Goal: Information Seeking & Learning: Learn about a topic

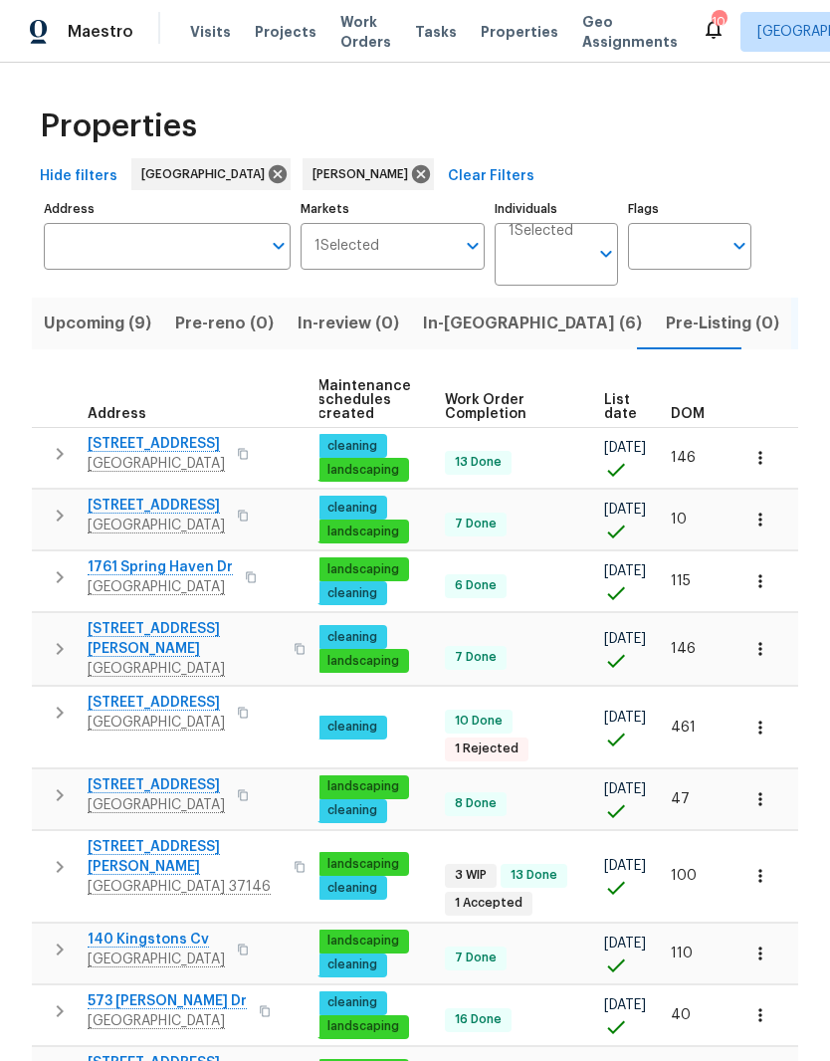
scroll to position [0, 256]
click at [698, 415] on span "DOM" at bounding box center [688, 414] width 34 height 14
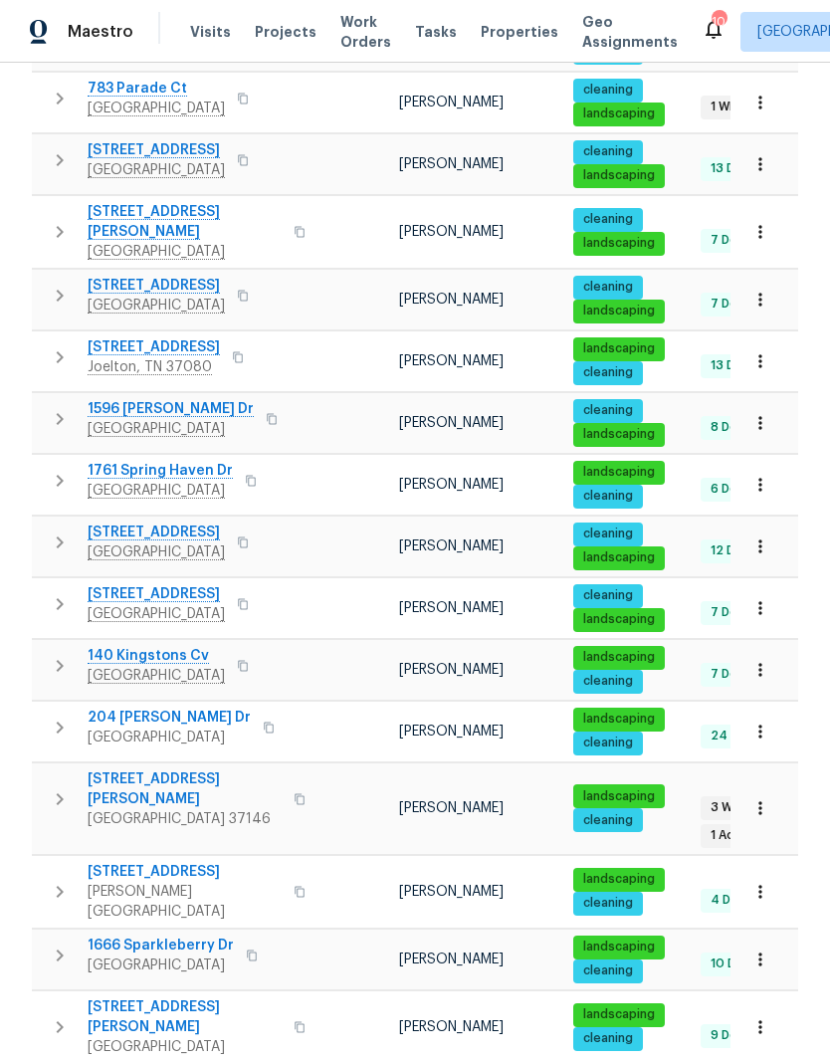
scroll to position [501, 0]
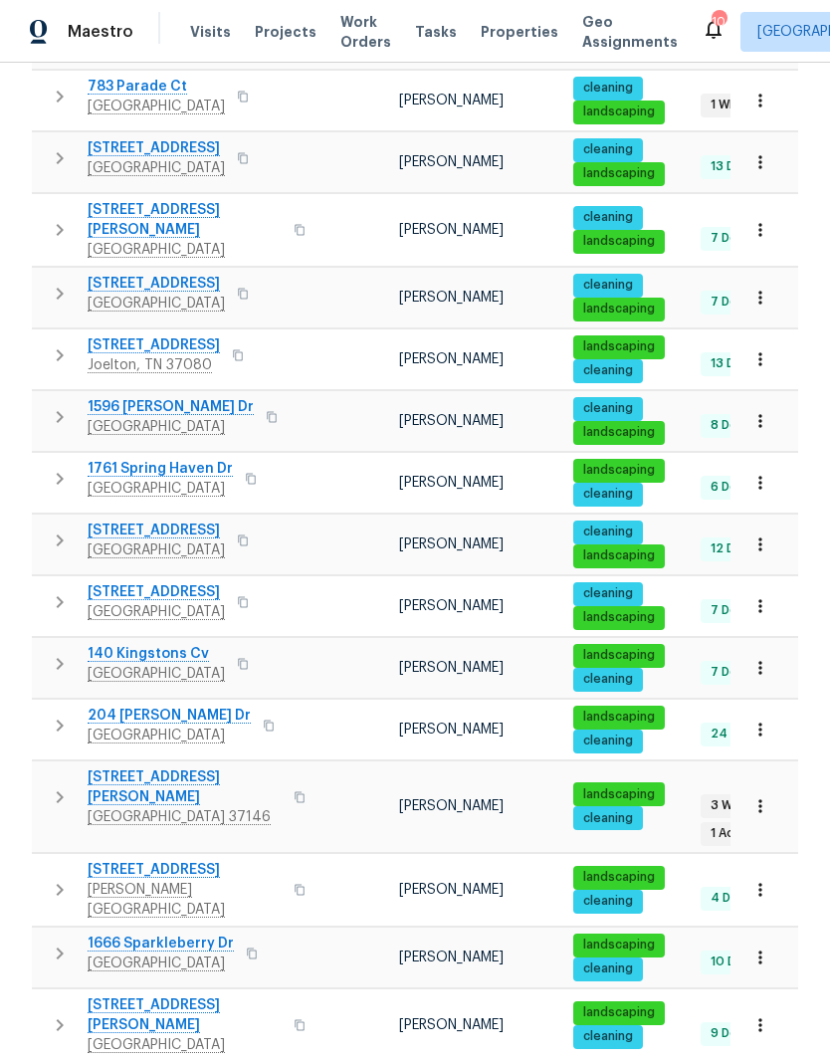
click at [176, 582] on span "[STREET_ADDRESS]" at bounding box center [156, 592] width 137 height 20
click at [760, 599] on icon "button" at bounding box center [759, 605] width 3 height 13
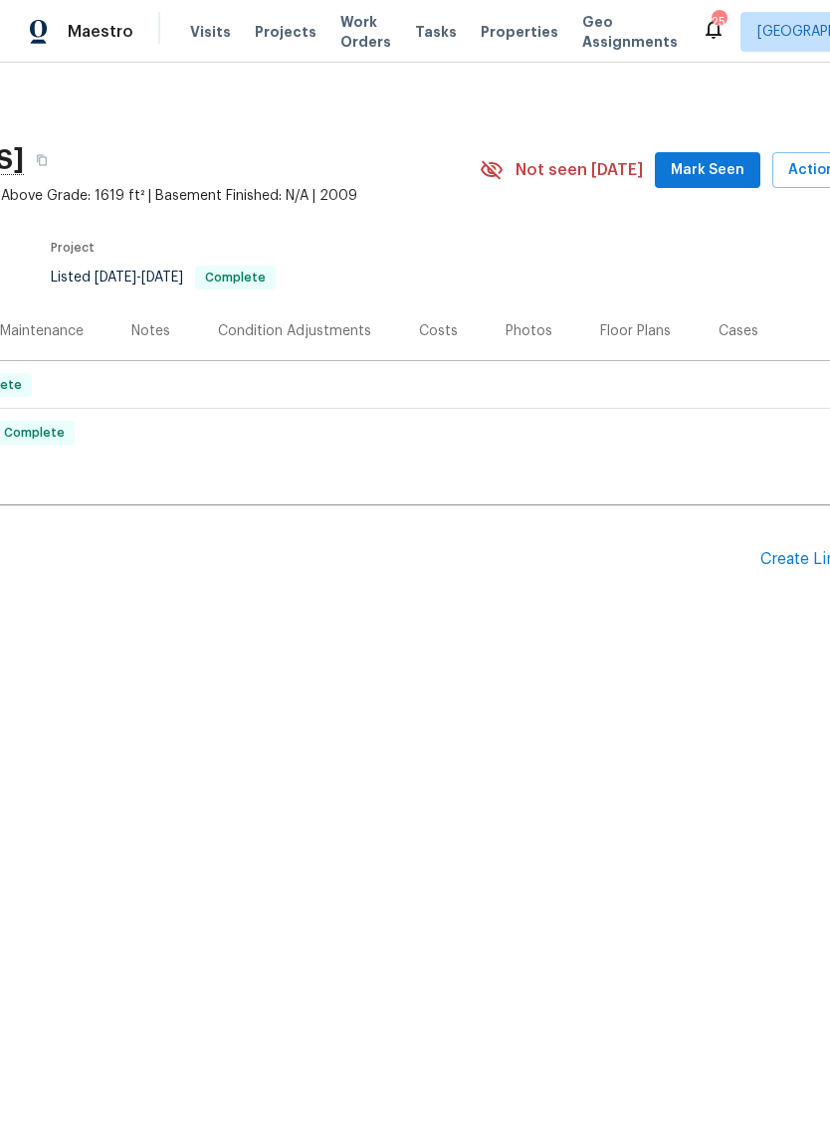
scroll to position [0, 243]
click at [692, 171] on span "Mark Seen" at bounding box center [707, 170] width 74 height 25
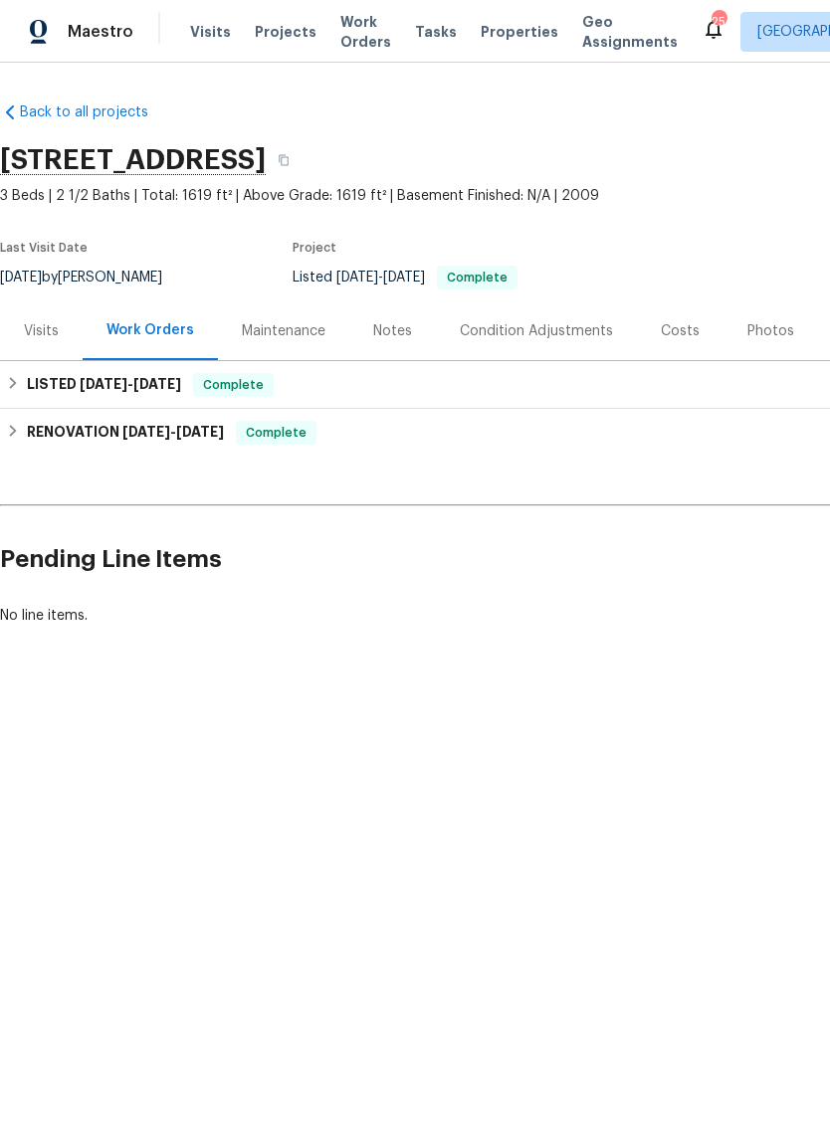
scroll to position [0, 0]
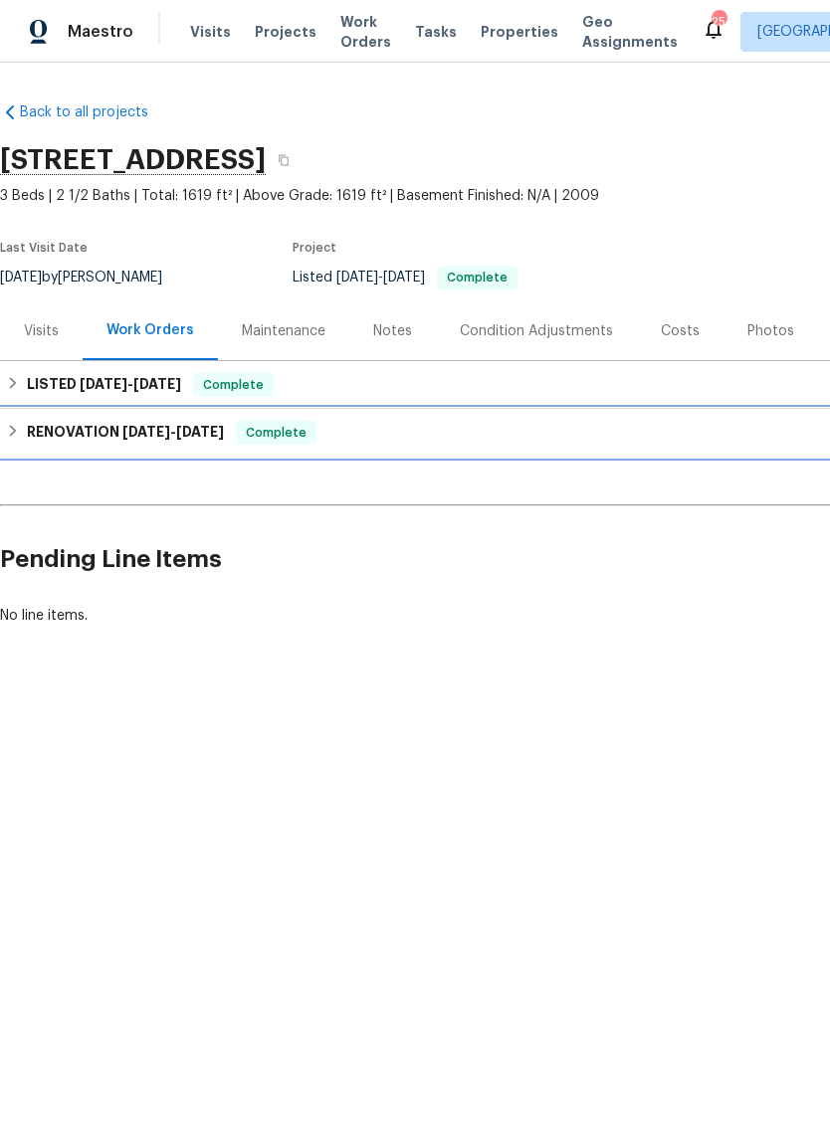
click at [114, 436] on h6 "RENOVATION [DATE] - [DATE]" at bounding box center [125, 433] width 197 height 24
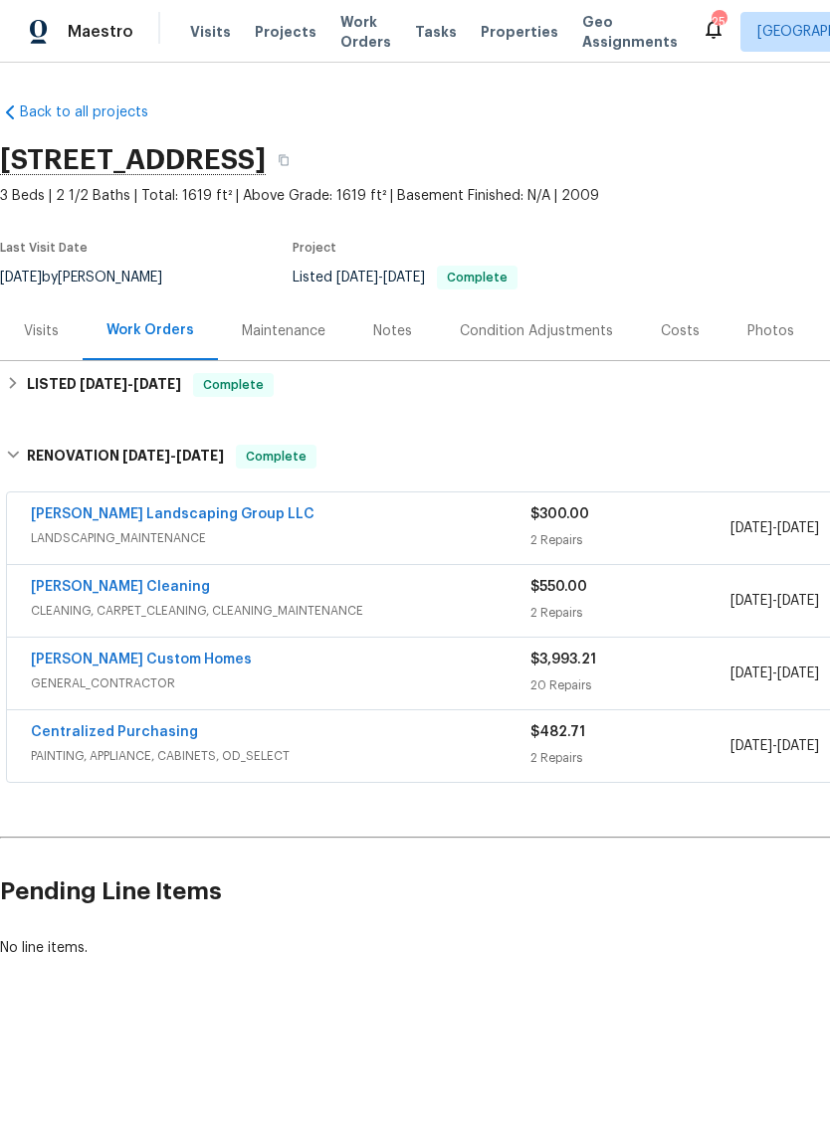
click at [153, 664] on link "[PERSON_NAME] Custom Homes" at bounding box center [141, 660] width 221 height 14
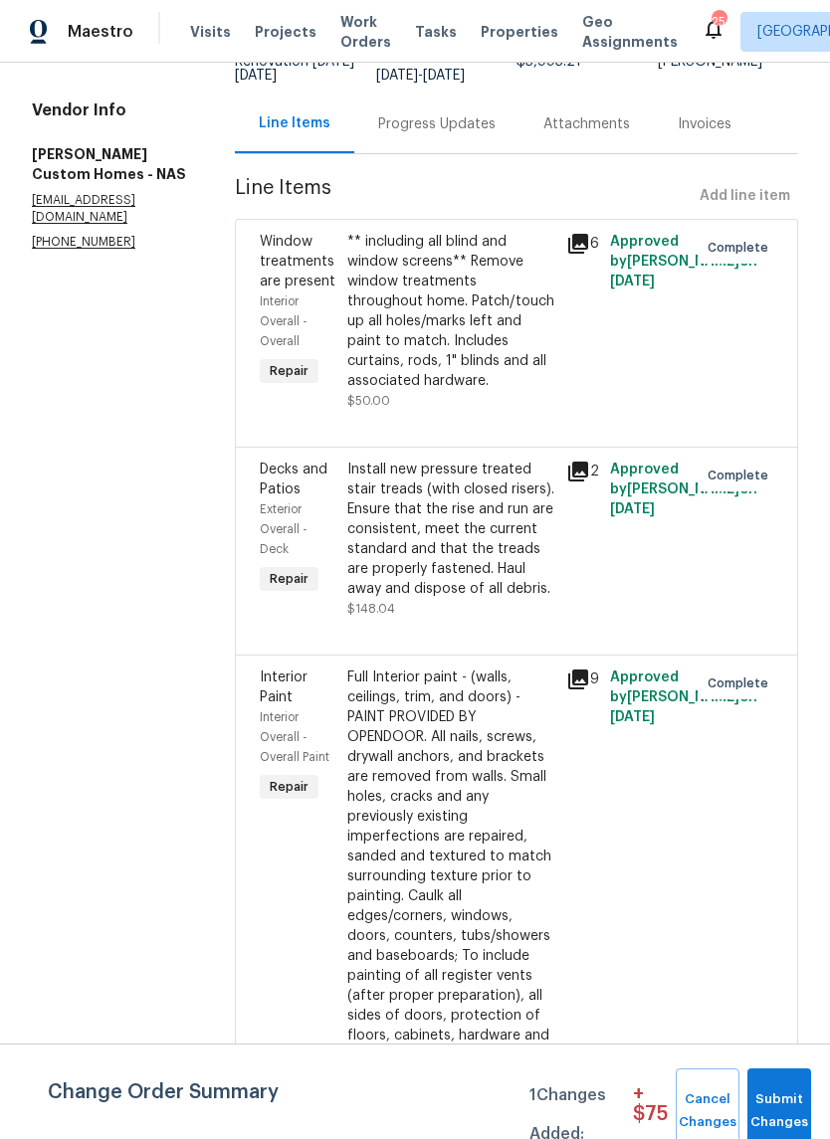
scroll to position [178, 0]
click at [533, 549] on div "Install new pressure treated stair treads (with closed risers). Ensure that the…" at bounding box center [450, 528] width 207 height 139
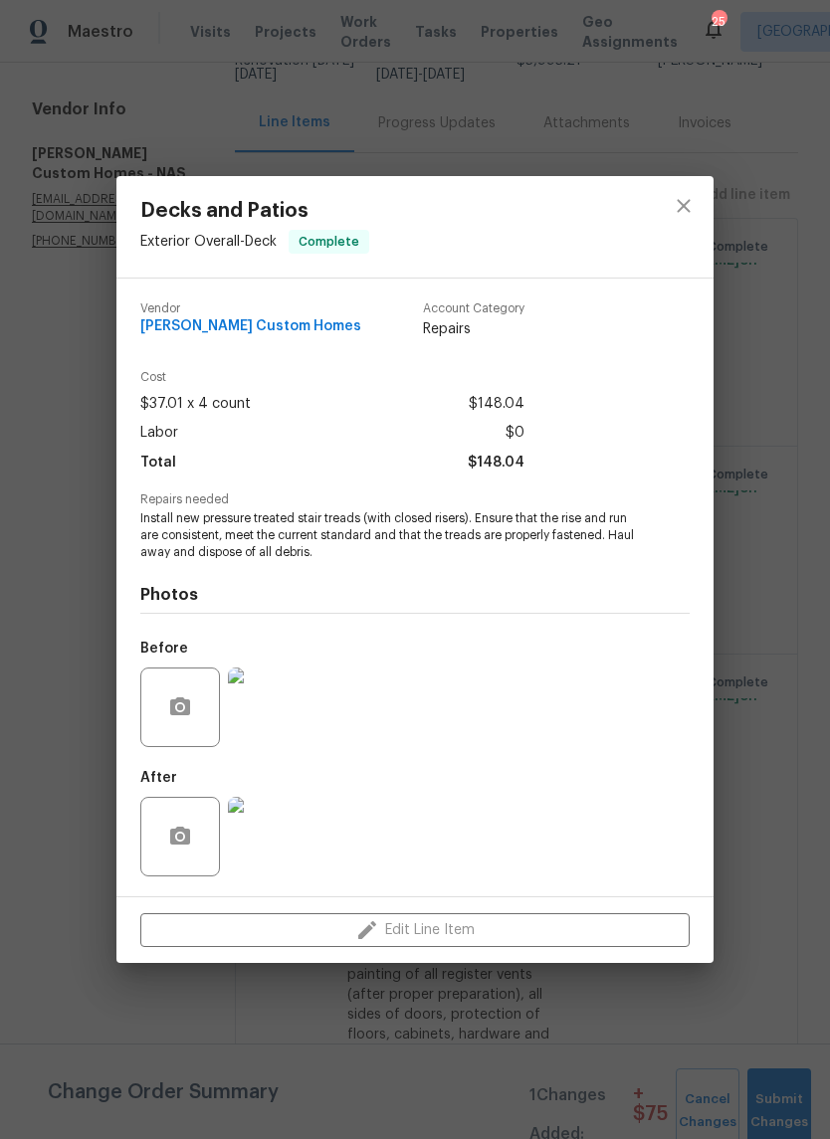
click at [286, 847] on img at bounding box center [268, 837] width 80 height 80
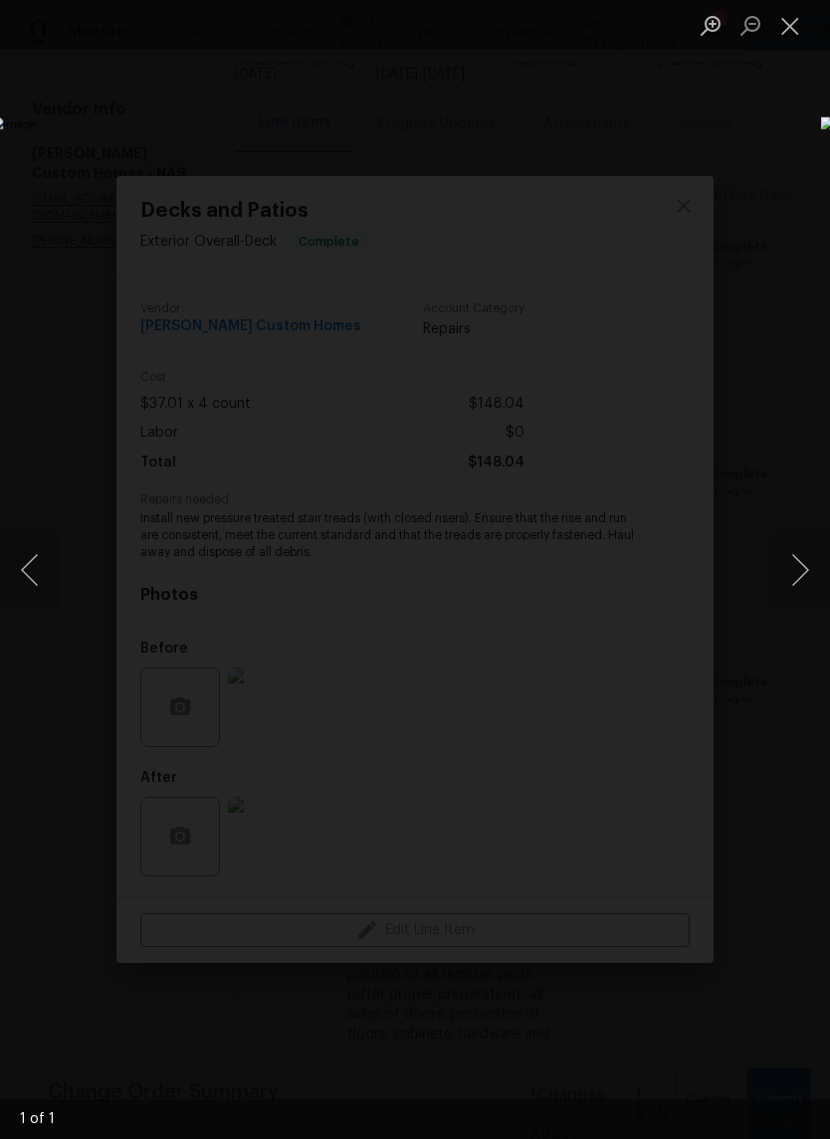
click at [788, 31] on button "Close lightbox" at bounding box center [790, 25] width 40 height 35
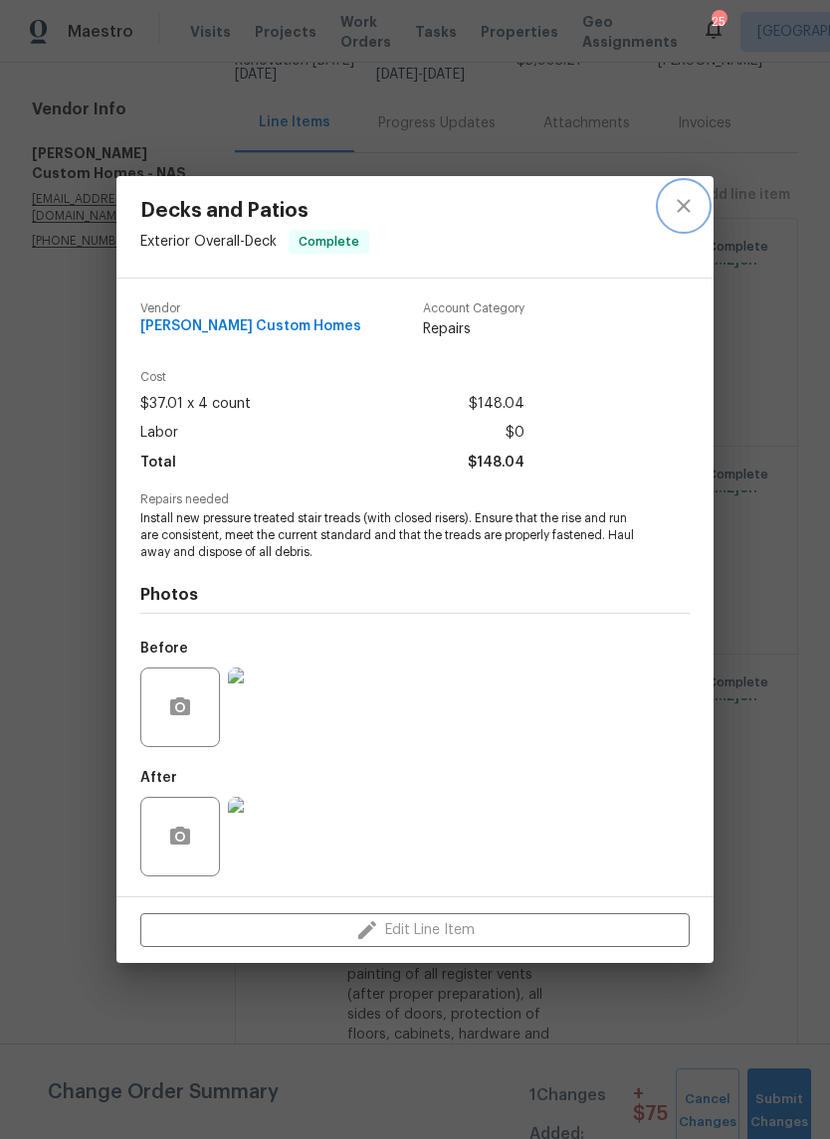
click at [684, 217] on button "close" at bounding box center [684, 206] width 48 height 48
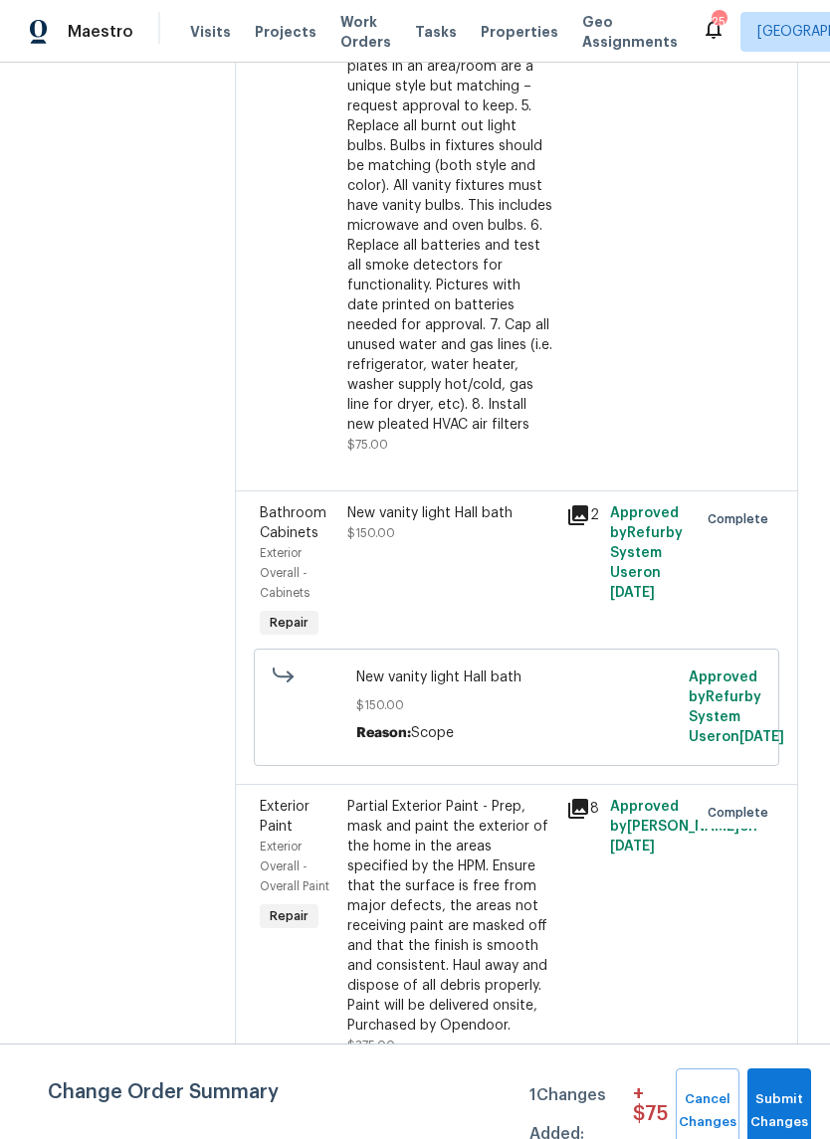
scroll to position [1782, 0]
click at [525, 522] on div "New vanity light Hall bath" at bounding box center [450, 512] width 207 height 20
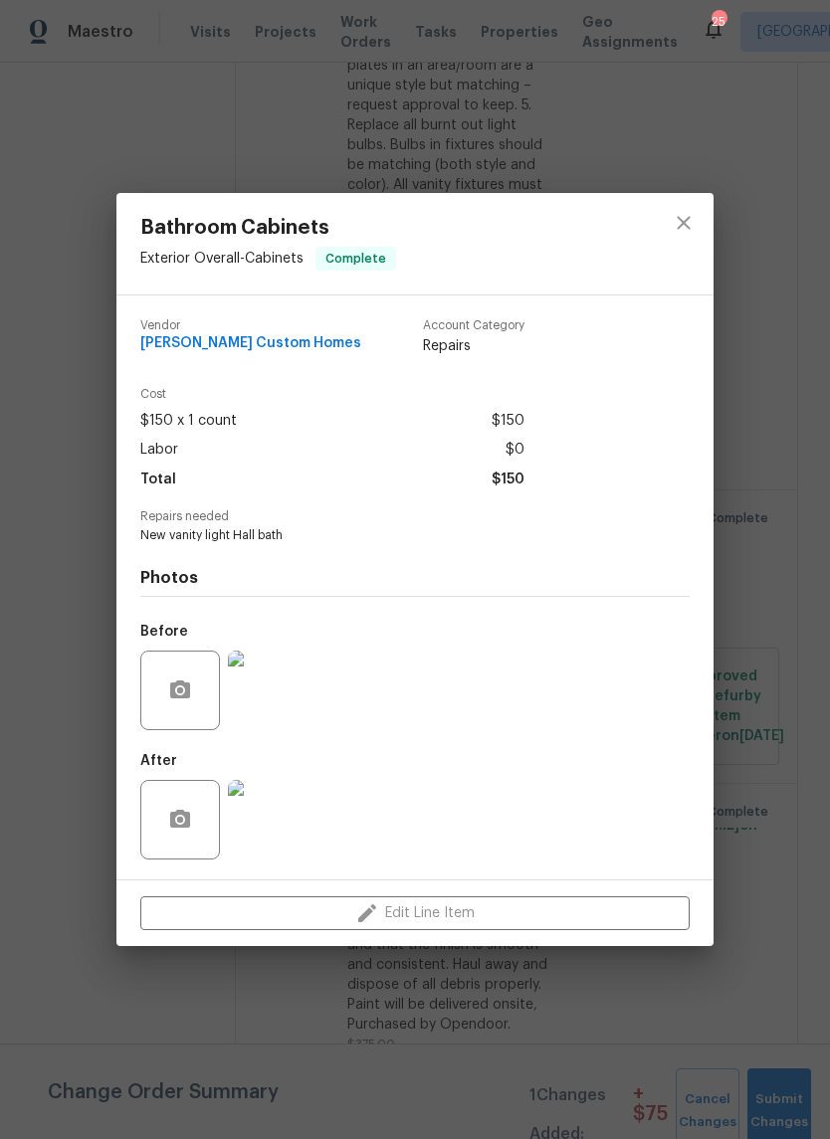
click at [282, 697] on img at bounding box center [268, 691] width 80 height 80
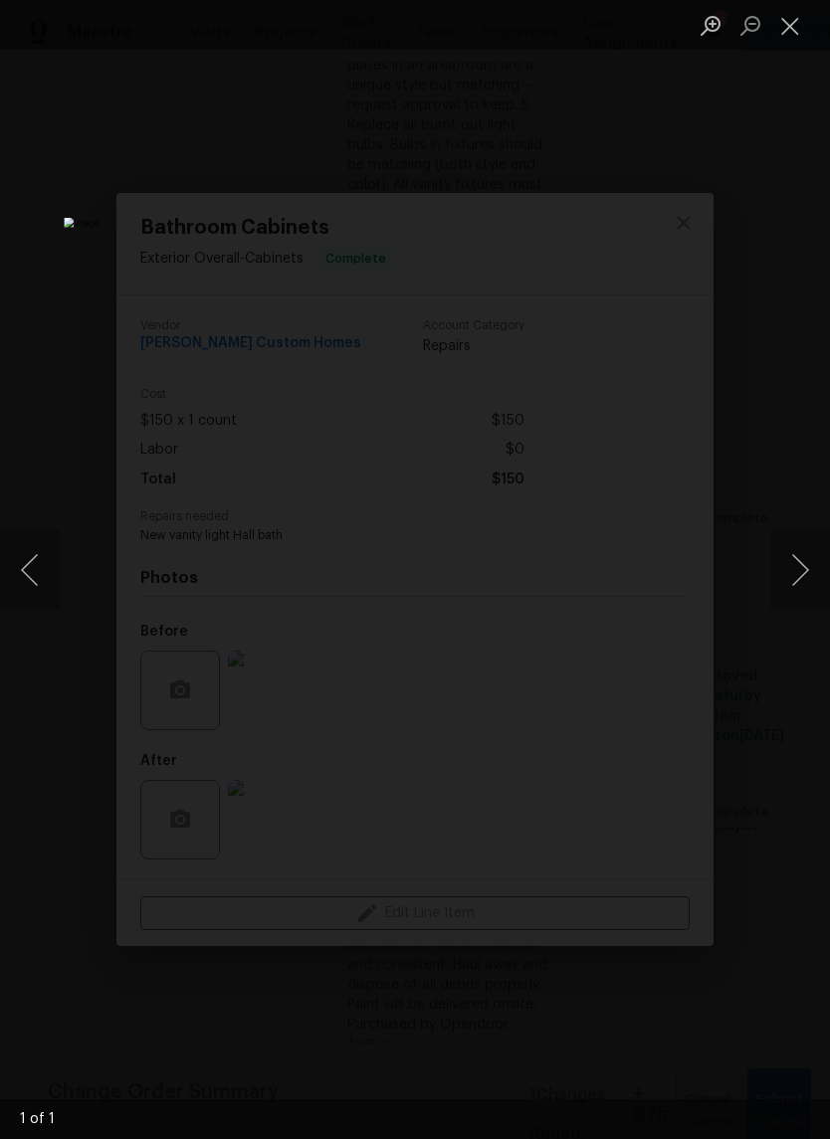
click at [786, 34] on button "Close lightbox" at bounding box center [790, 25] width 40 height 35
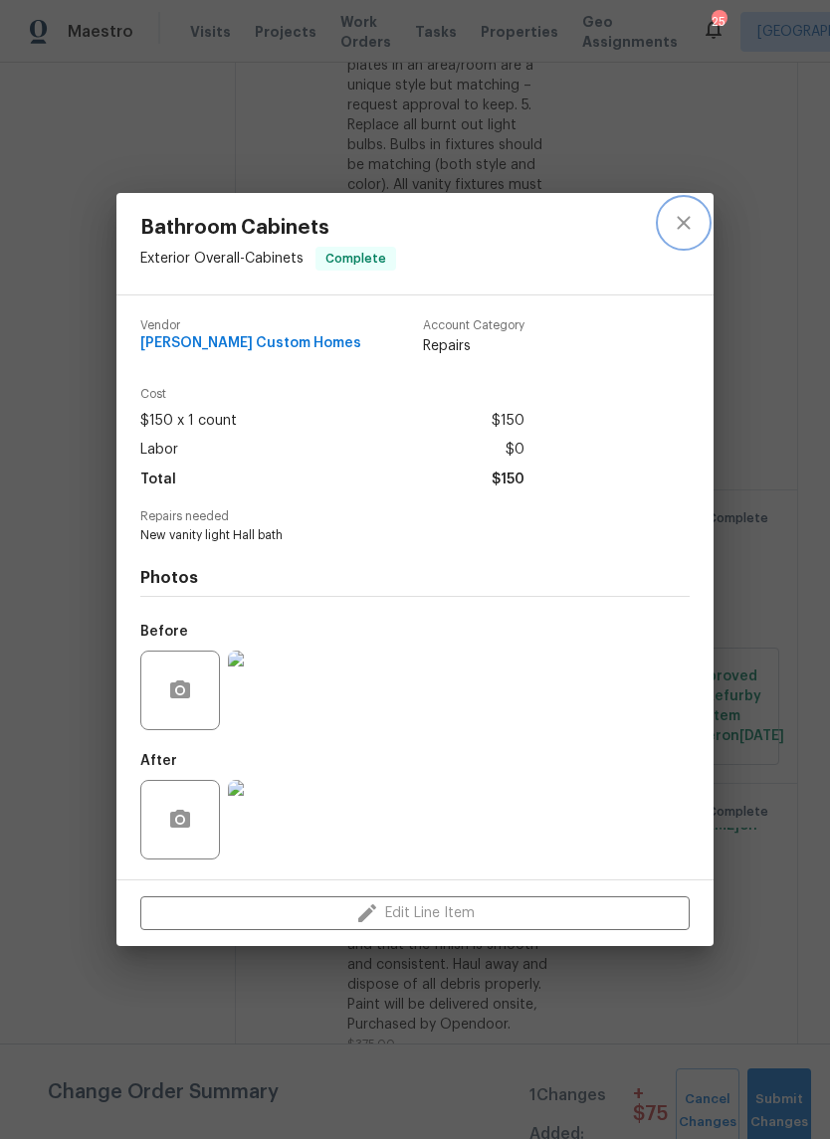
click at [694, 221] on icon "close" at bounding box center [684, 223] width 24 height 24
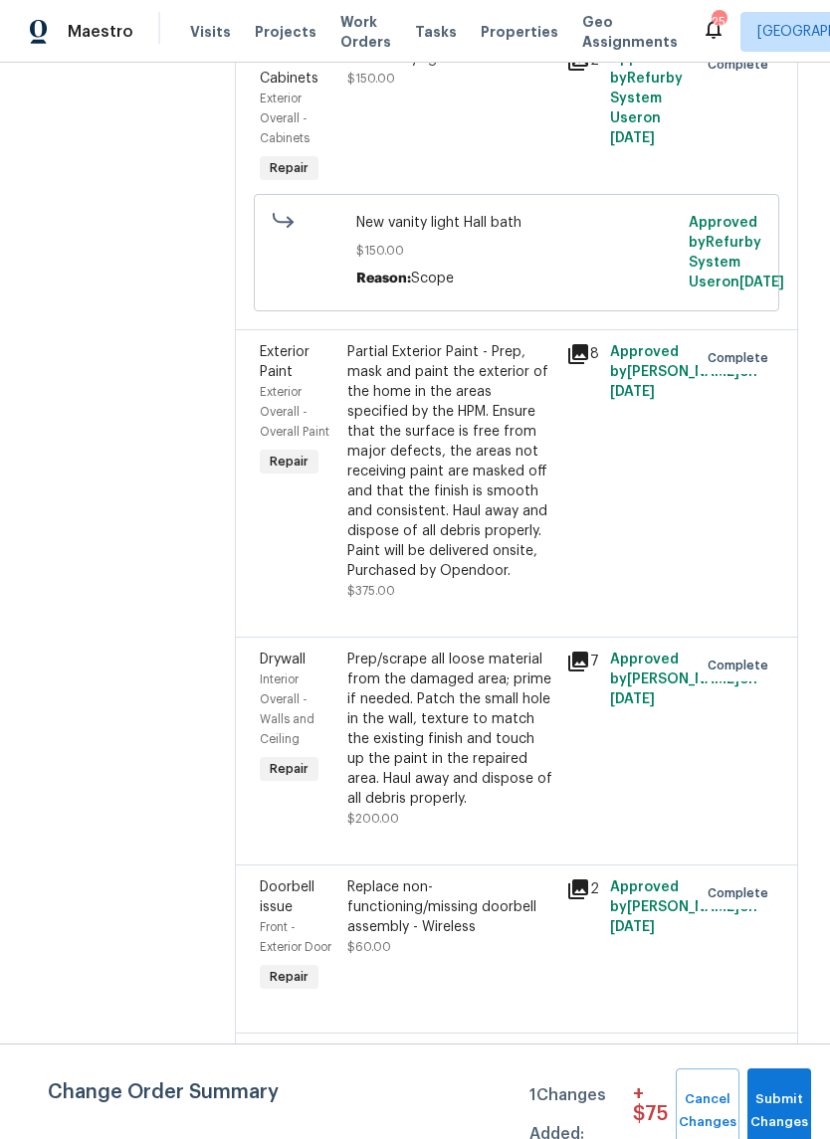
scroll to position [2310, 0]
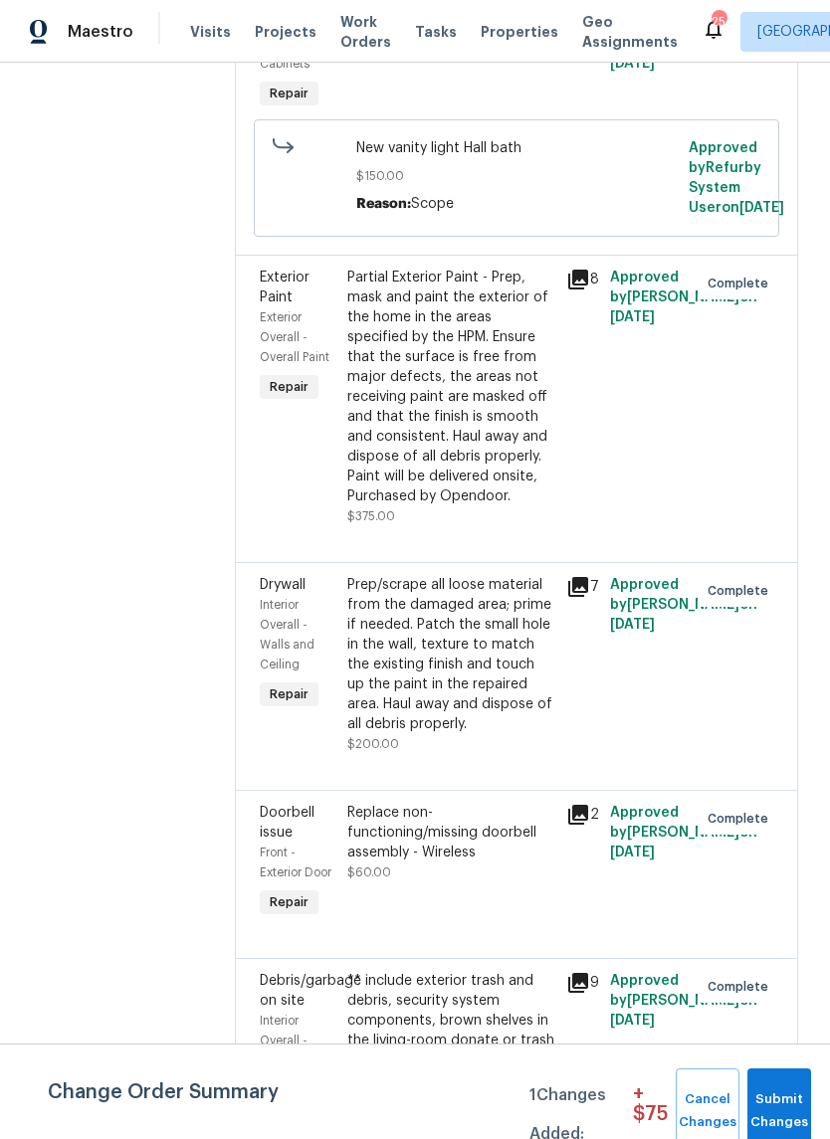
click at [490, 214] on div "New vanity light Hall bath $150.00 Reason: Scope" at bounding box center [516, 176] width 321 height 76
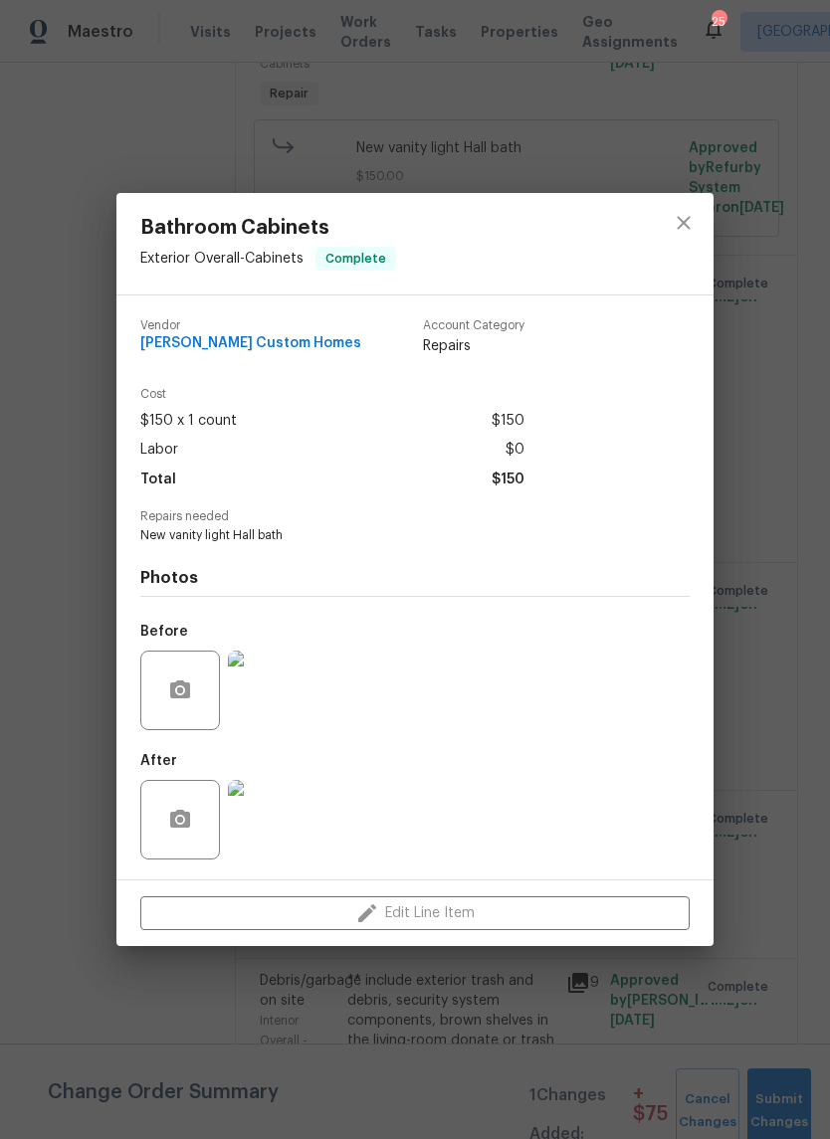
click at [282, 827] on img at bounding box center [268, 820] width 80 height 80
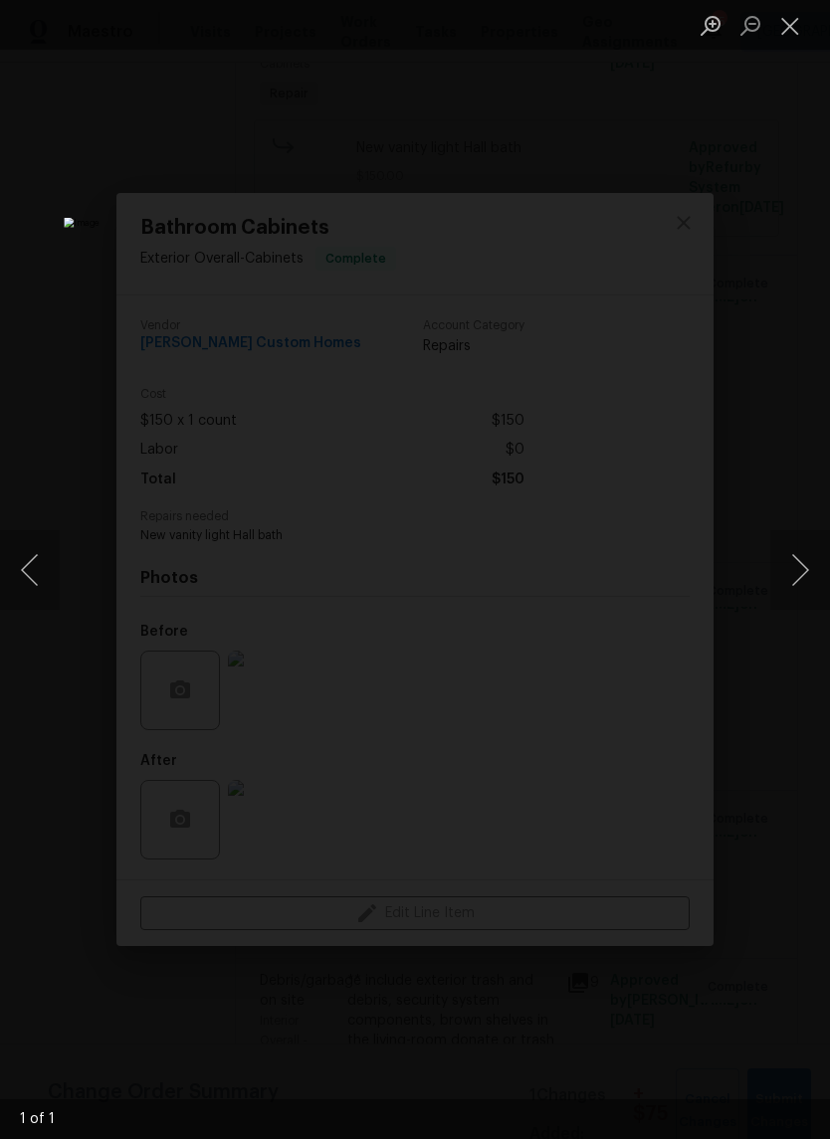
click at [797, 23] on button "Close lightbox" at bounding box center [790, 25] width 40 height 35
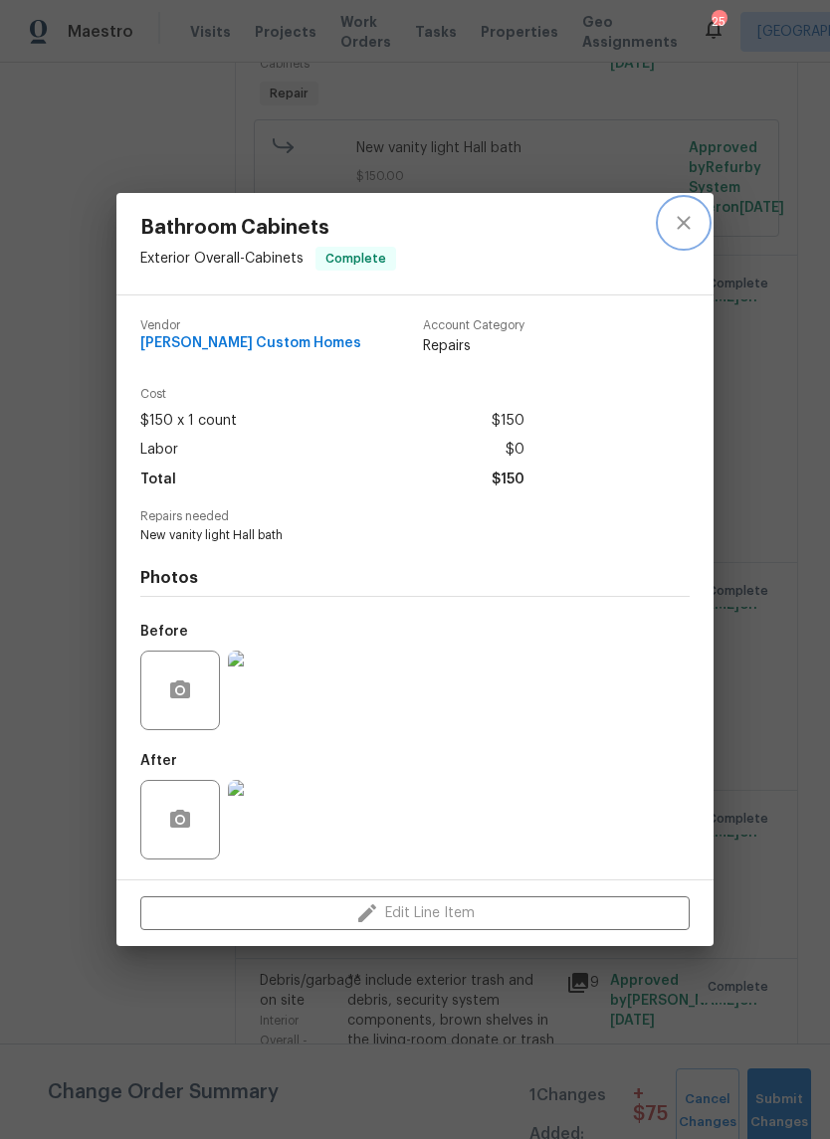
click at [688, 218] on icon "close" at bounding box center [684, 223] width 24 height 24
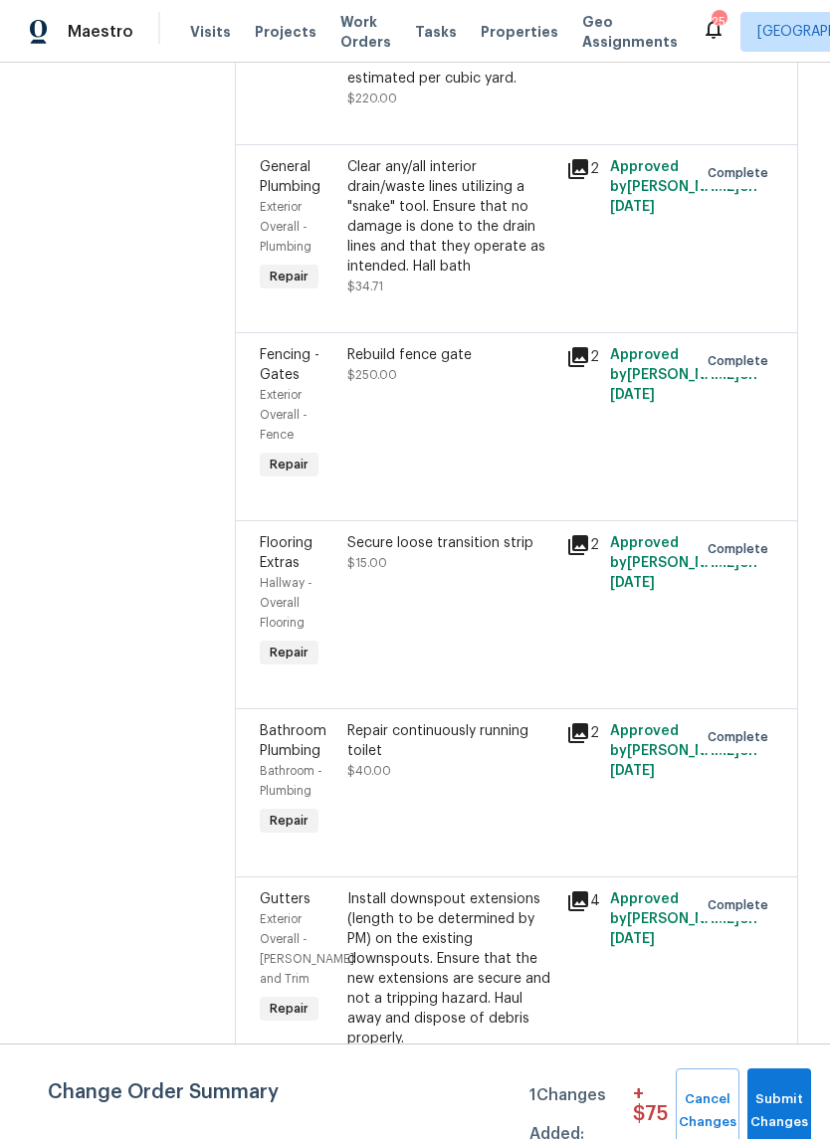
scroll to position [3373, 0]
click at [476, 384] on div "Rebuild fence gate $250.00" at bounding box center [450, 364] width 207 height 40
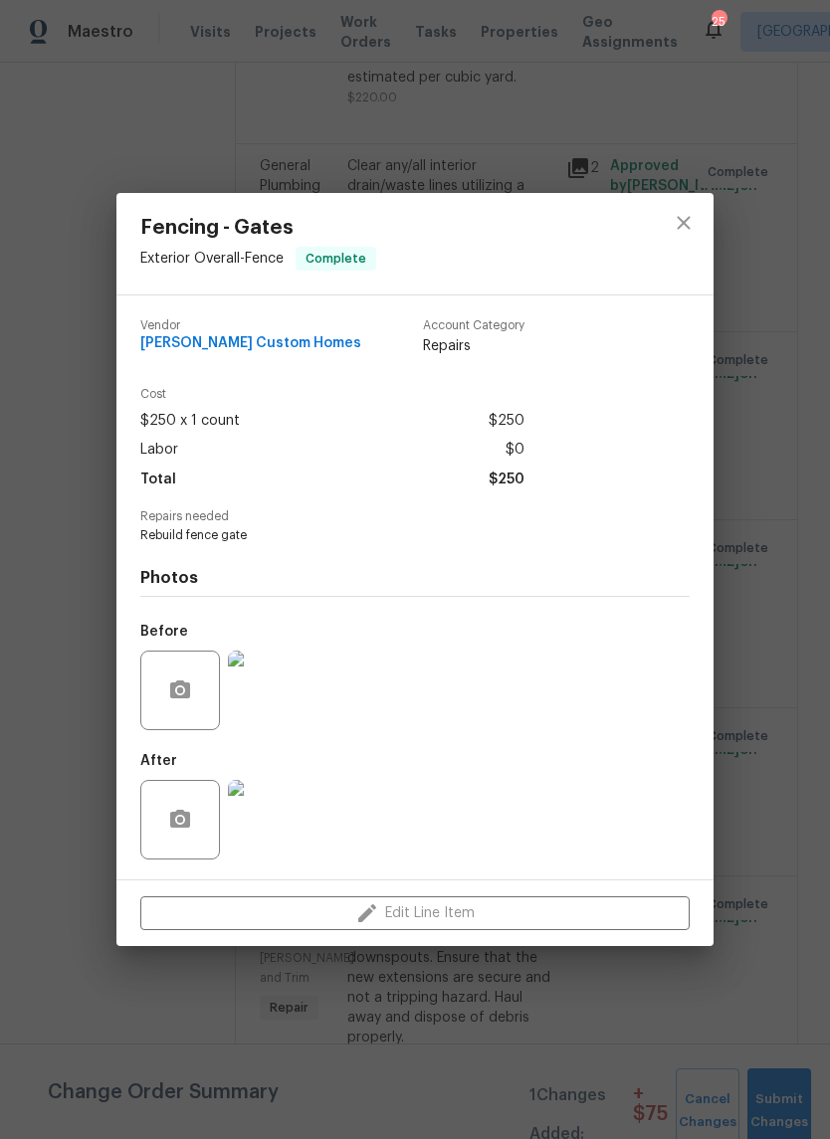
click at [288, 832] on img at bounding box center [268, 820] width 80 height 80
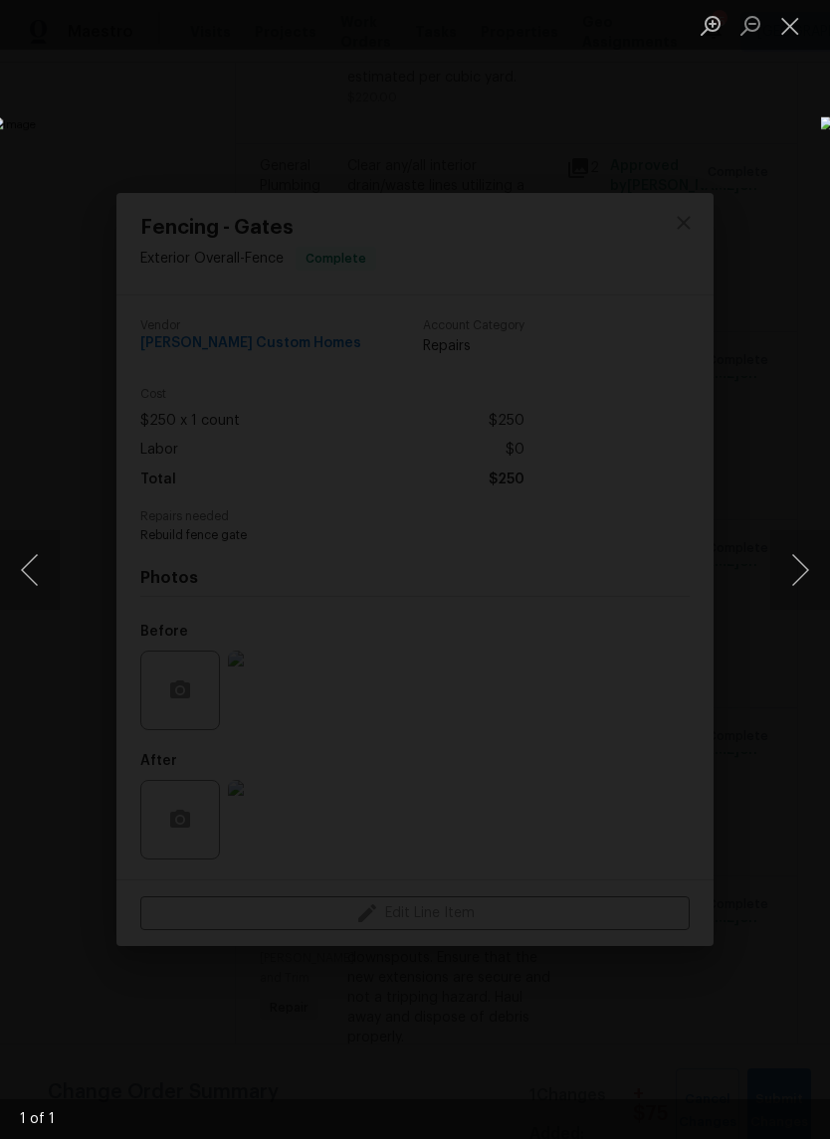
click at [792, 21] on button "Close lightbox" at bounding box center [790, 25] width 40 height 35
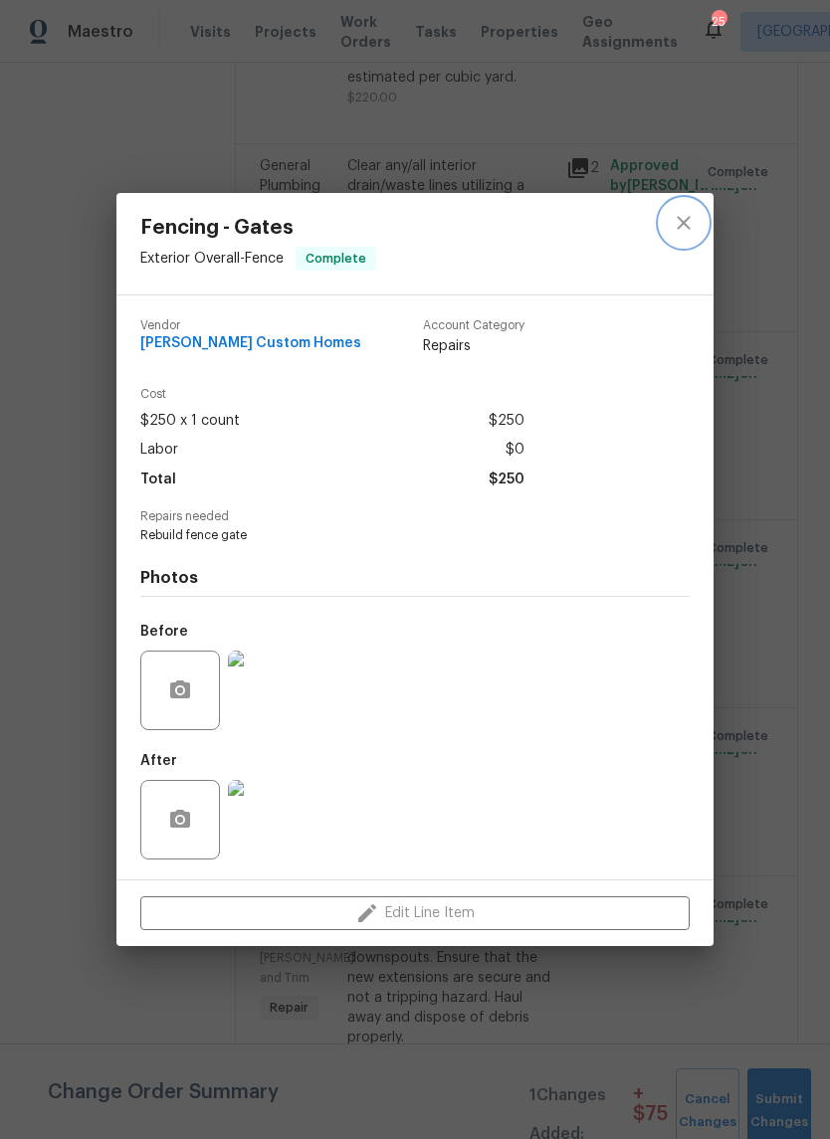
click at [694, 224] on icon "close" at bounding box center [684, 223] width 24 height 24
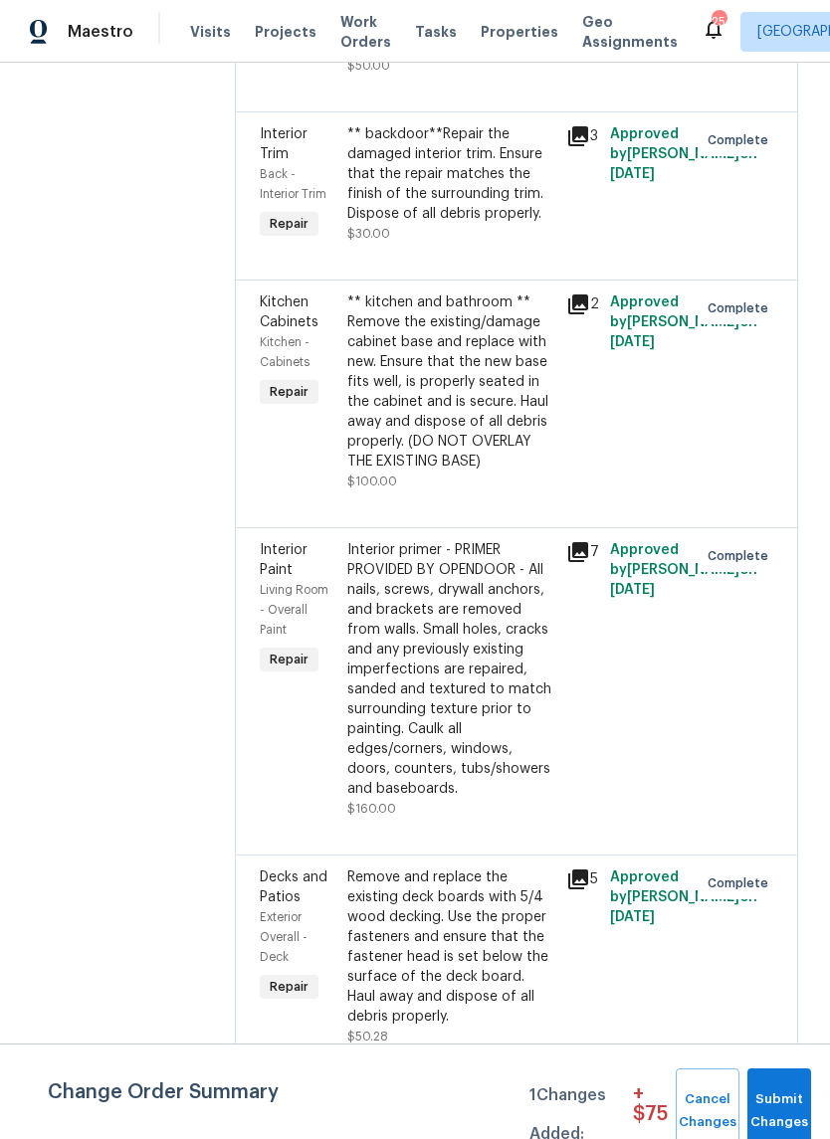
scroll to position [4640, 0]
click at [480, 941] on div "Remove and replace the existing deck boards with 5/4 wood decking. Use the prop…" at bounding box center [450, 947] width 207 height 159
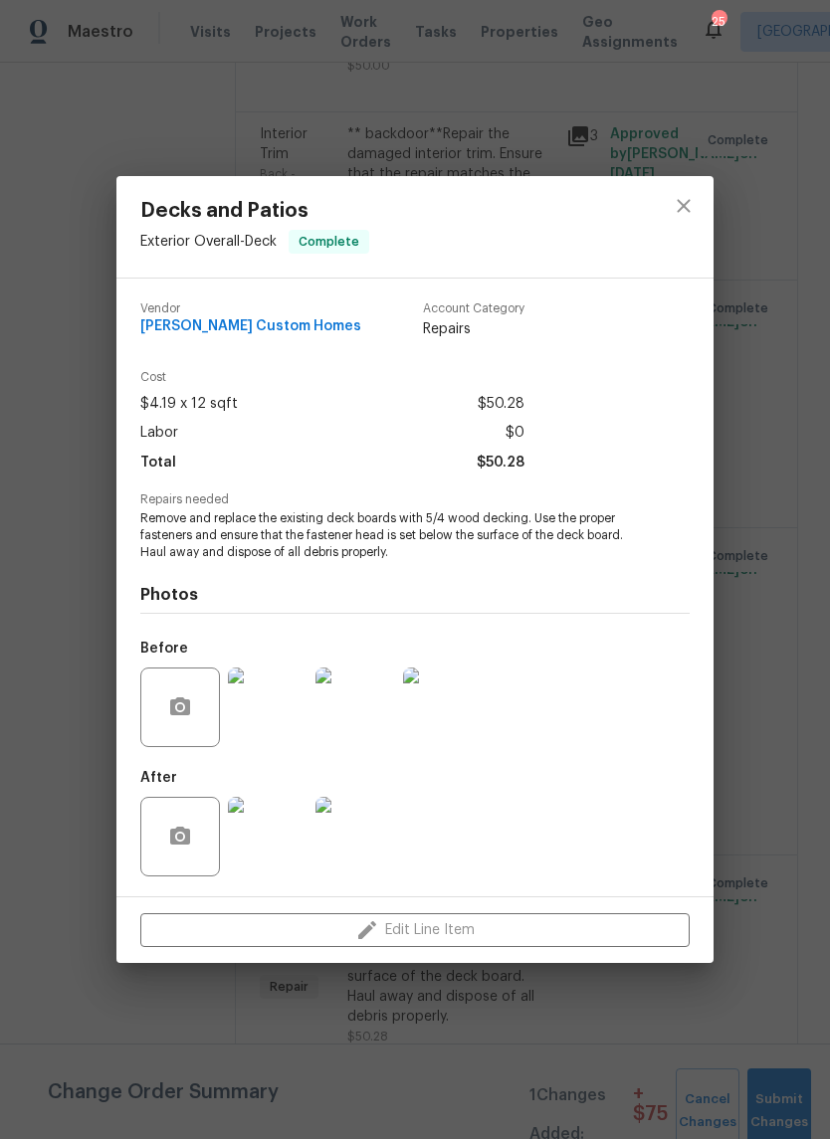
click at [279, 719] on img at bounding box center [268, 708] width 80 height 80
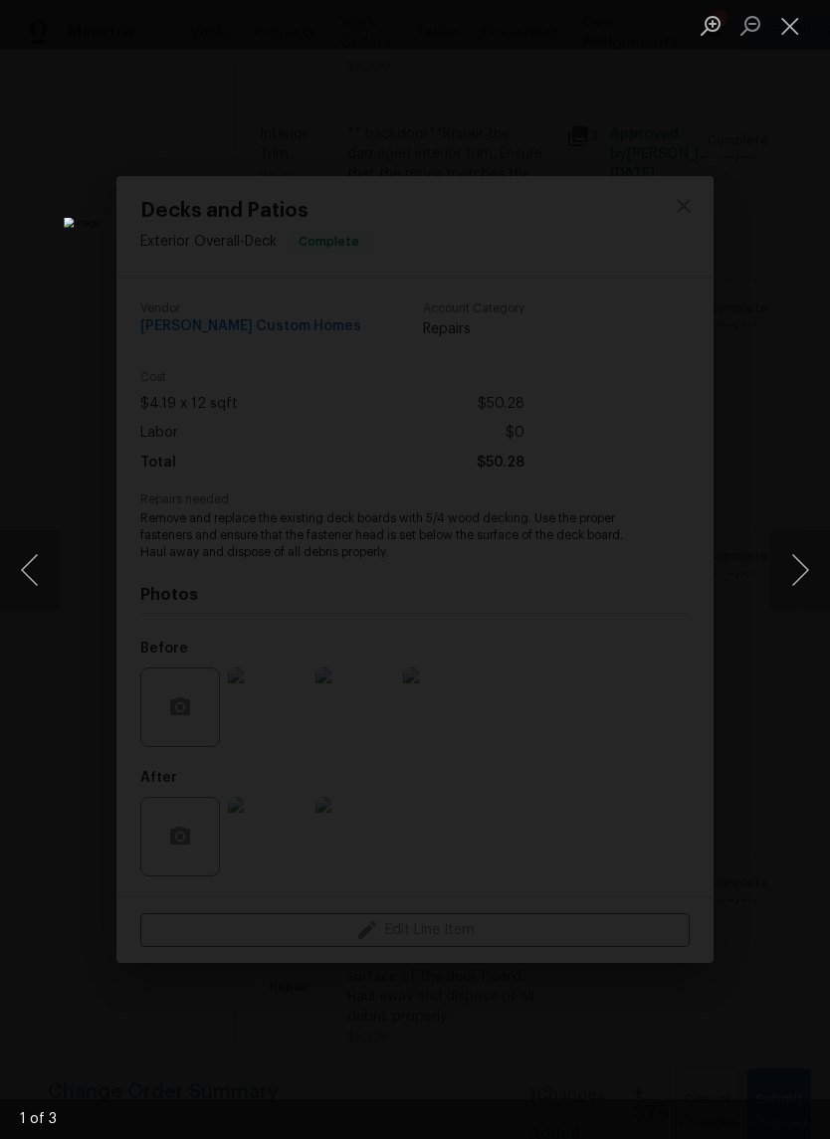
click at [810, 575] on button "Next image" at bounding box center [800, 570] width 60 height 80
click at [806, 587] on button "Next image" at bounding box center [800, 570] width 60 height 80
click at [806, 579] on button "Next image" at bounding box center [800, 570] width 60 height 80
click at [791, 30] on button "Close lightbox" at bounding box center [790, 25] width 40 height 35
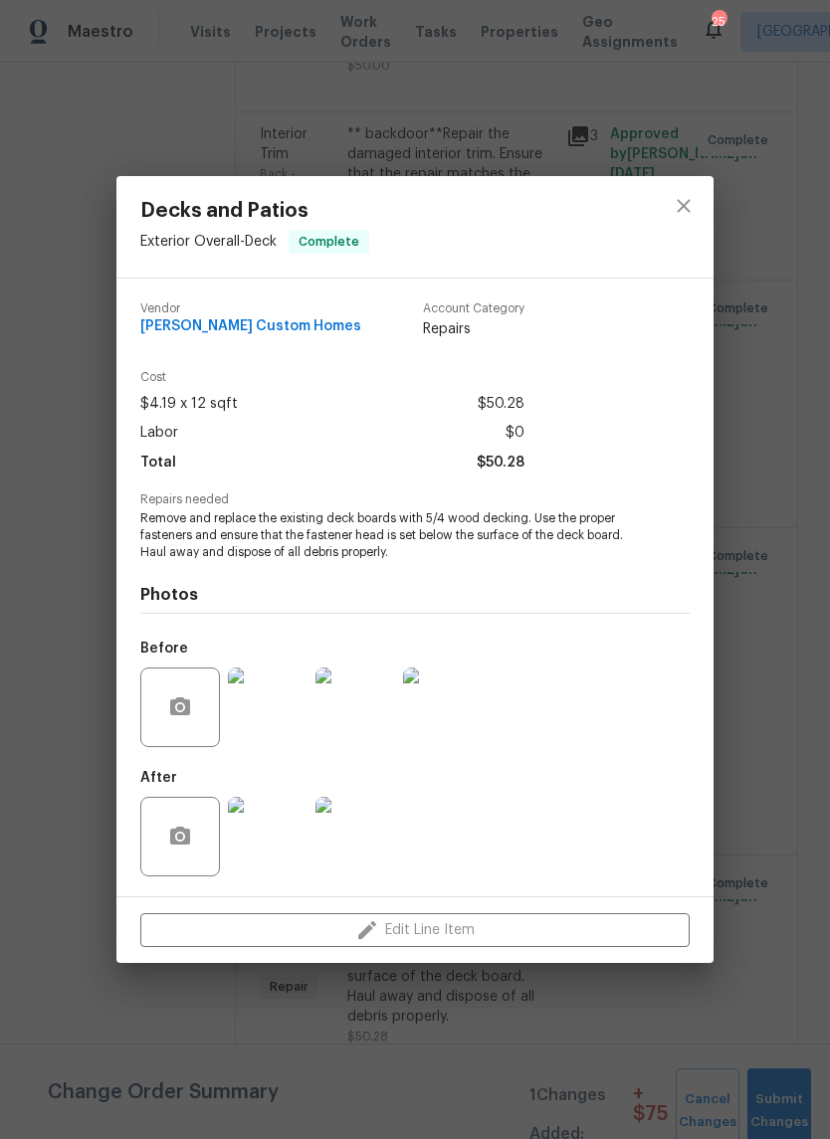
click at [284, 858] on img at bounding box center [268, 837] width 80 height 80
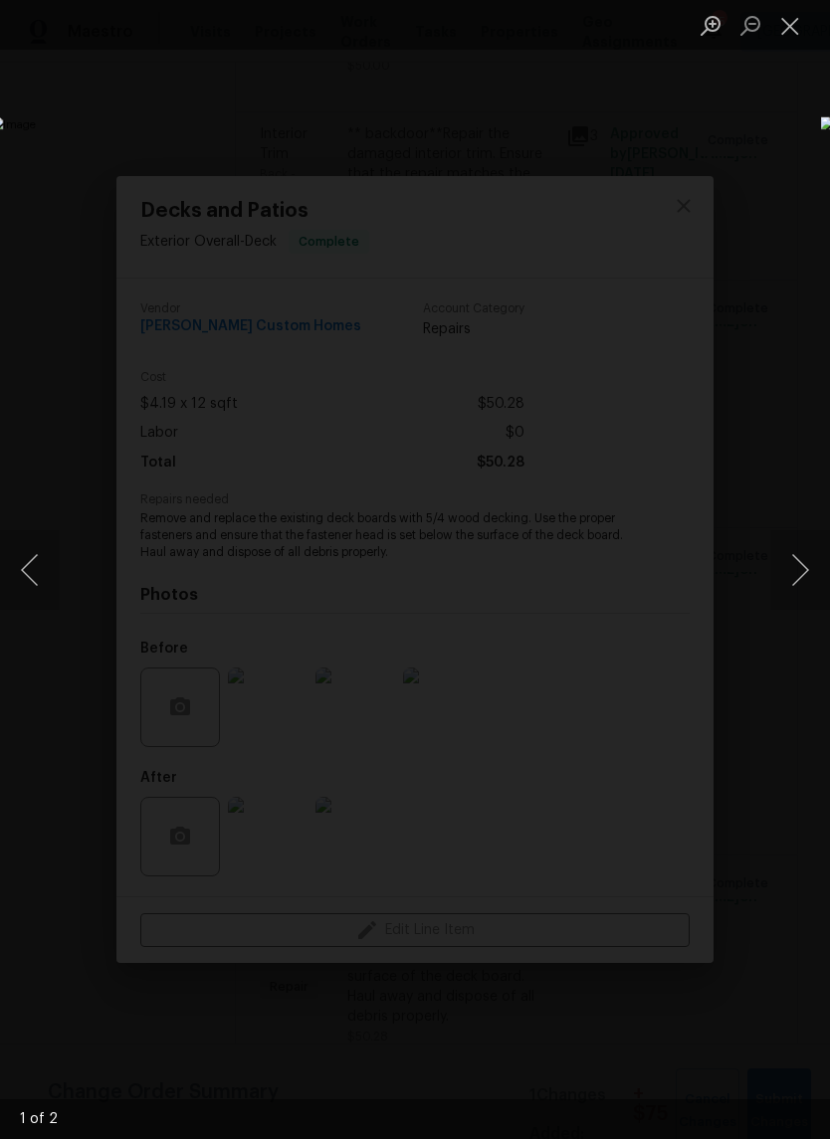
click at [811, 575] on button "Next image" at bounding box center [800, 570] width 60 height 80
click at [813, 575] on button "Next image" at bounding box center [800, 570] width 60 height 80
click at [807, 579] on button "Next image" at bounding box center [800, 570] width 60 height 80
click at [788, 31] on button "Close lightbox" at bounding box center [790, 25] width 40 height 35
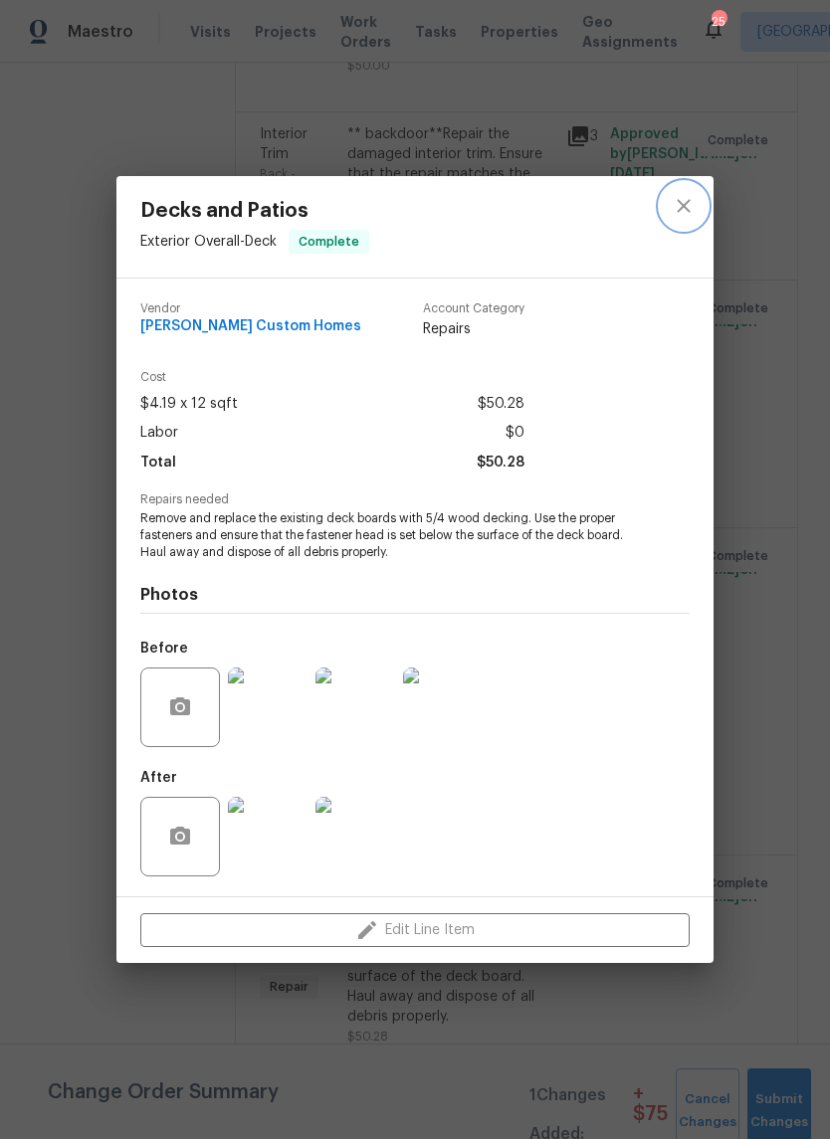
click at [682, 214] on icon "close" at bounding box center [684, 206] width 24 height 24
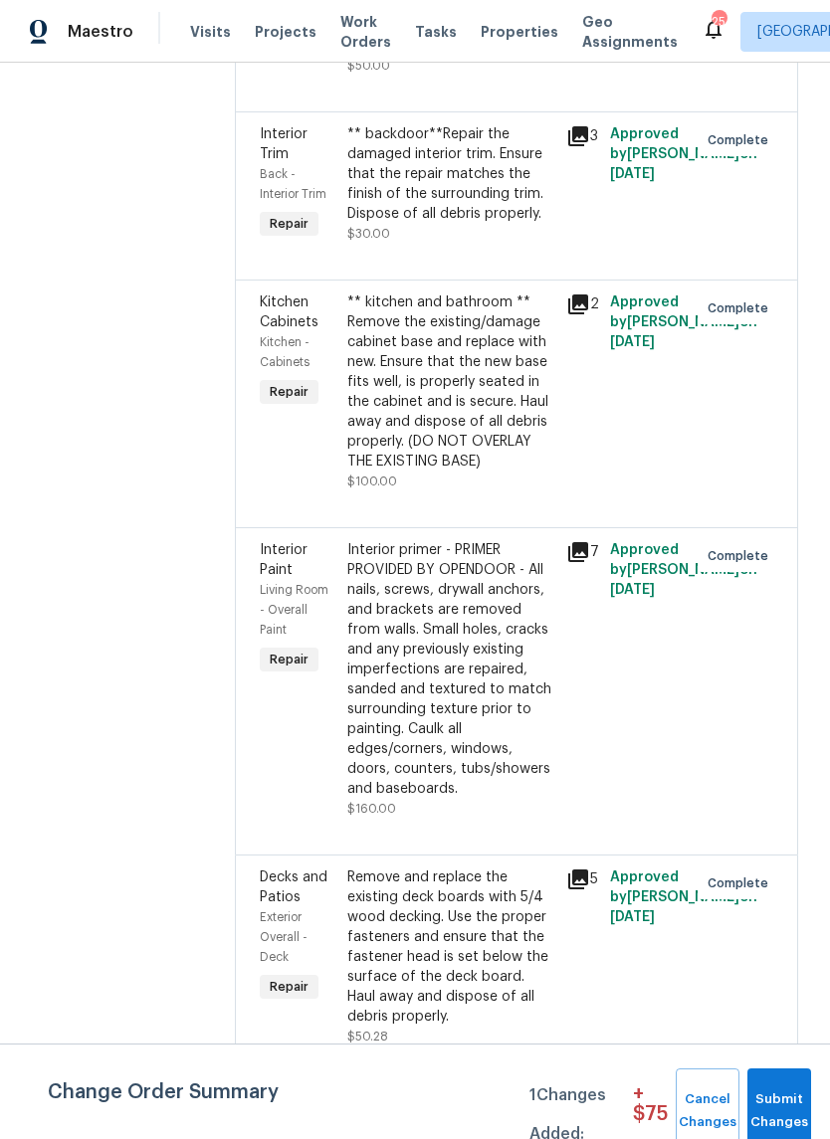
scroll to position [49, 0]
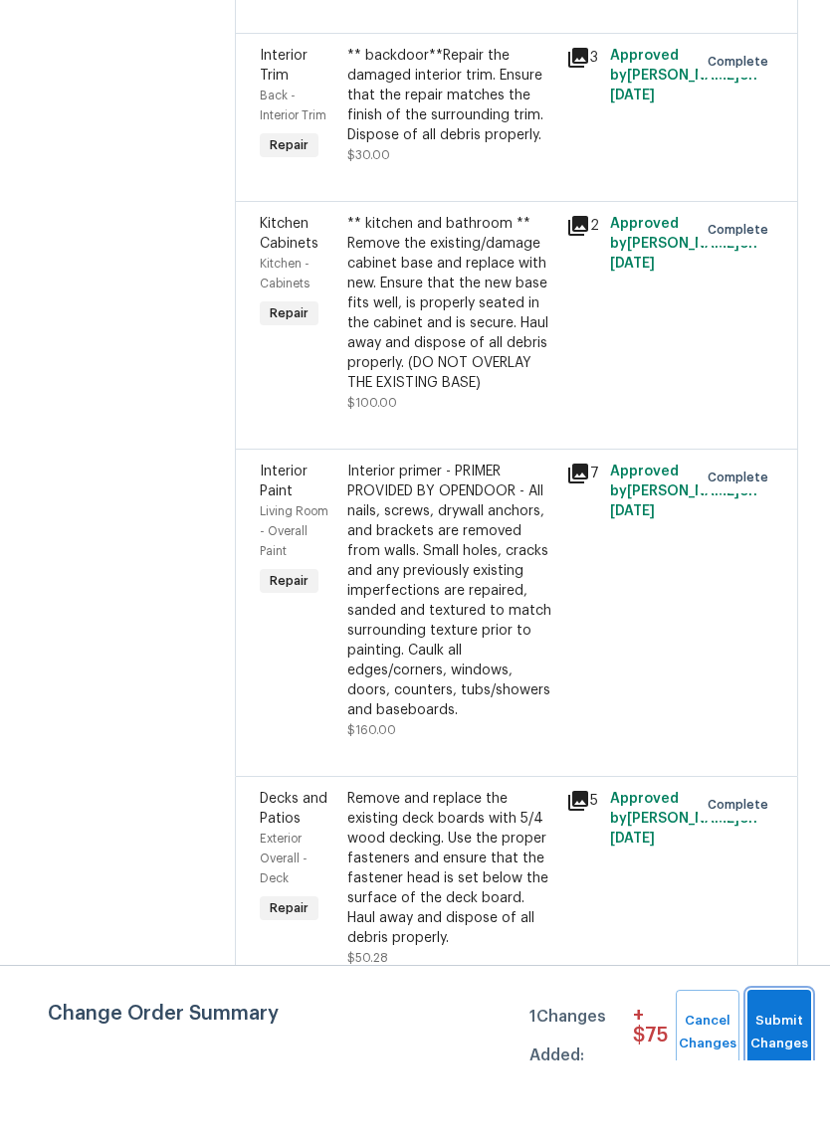
click at [779, 1089] on span "Submit Changes" at bounding box center [779, 1112] width 44 height 46
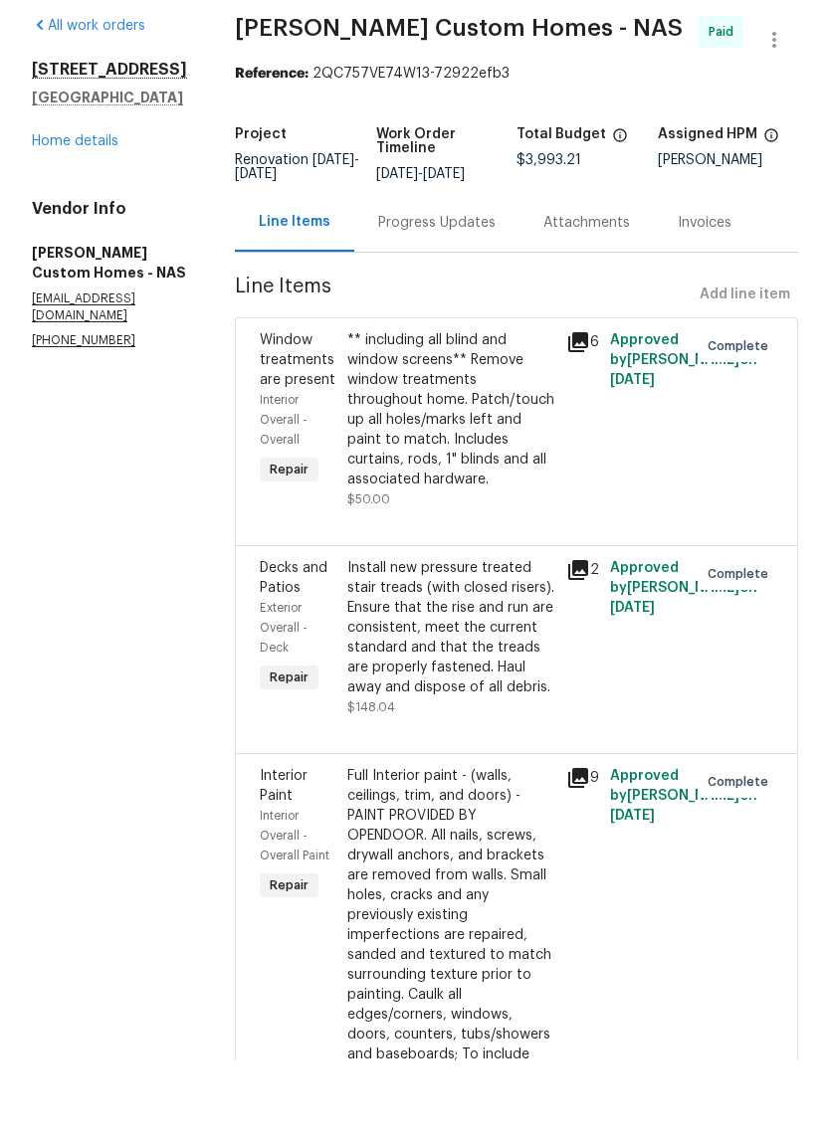
scroll to position [0, 0]
click at [99, 213] on link "Home details" at bounding box center [75, 220] width 87 height 14
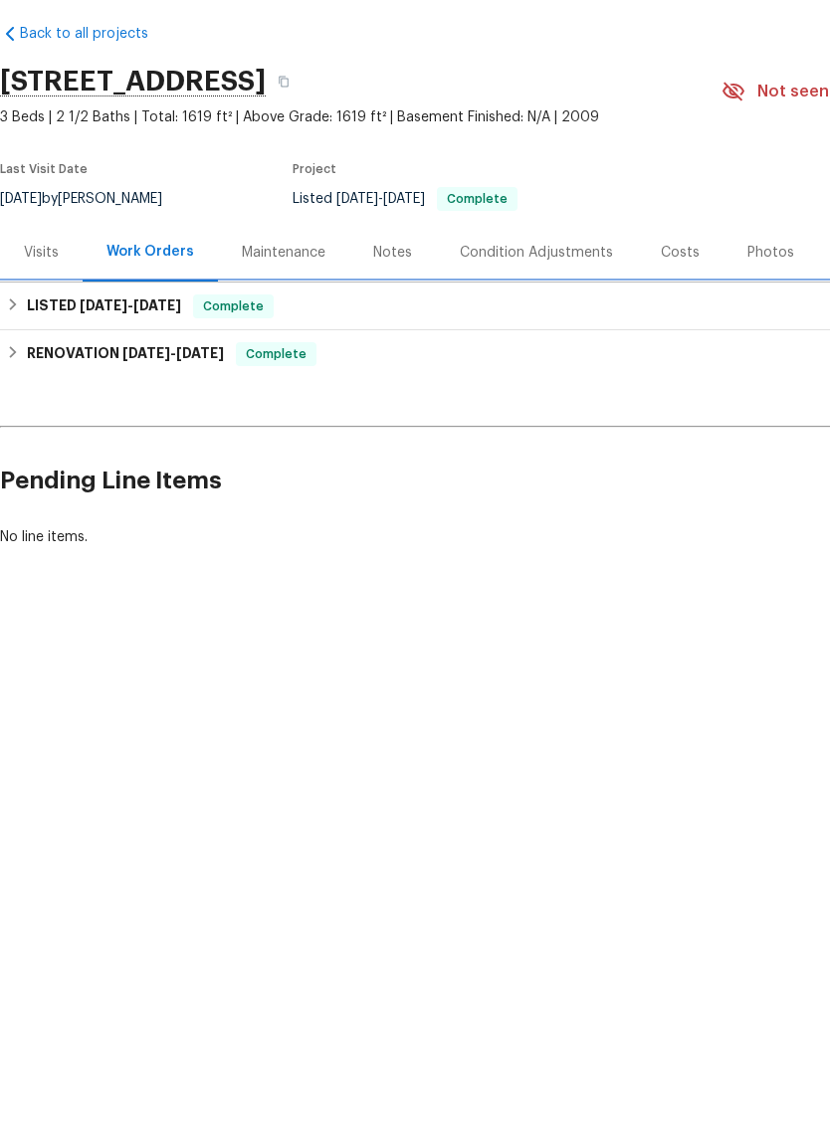
click at [70, 373] on h6 "LISTED [DATE] - [DATE]" at bounding box center [104, 385] width 154 height 24
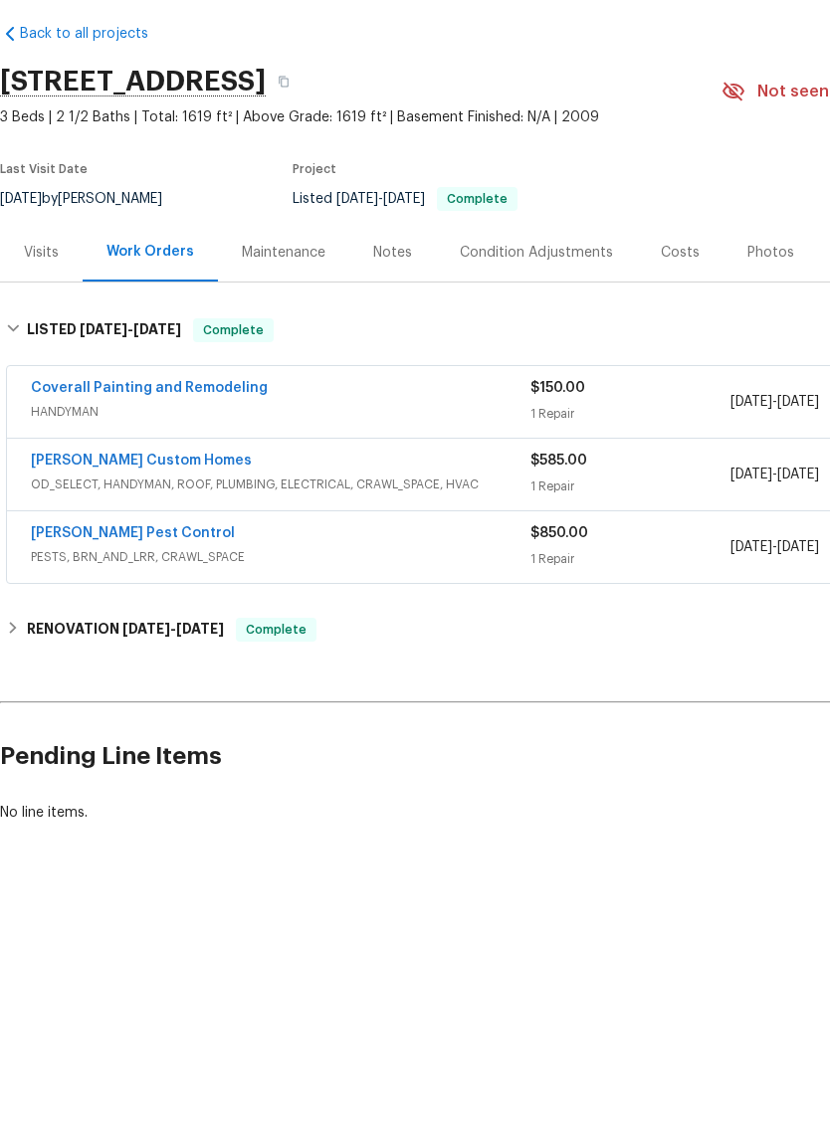
click at [150, 532] on link "[PERSON_NAME] Custom Homes" at bounding box center [141, 539] width 221 height 14
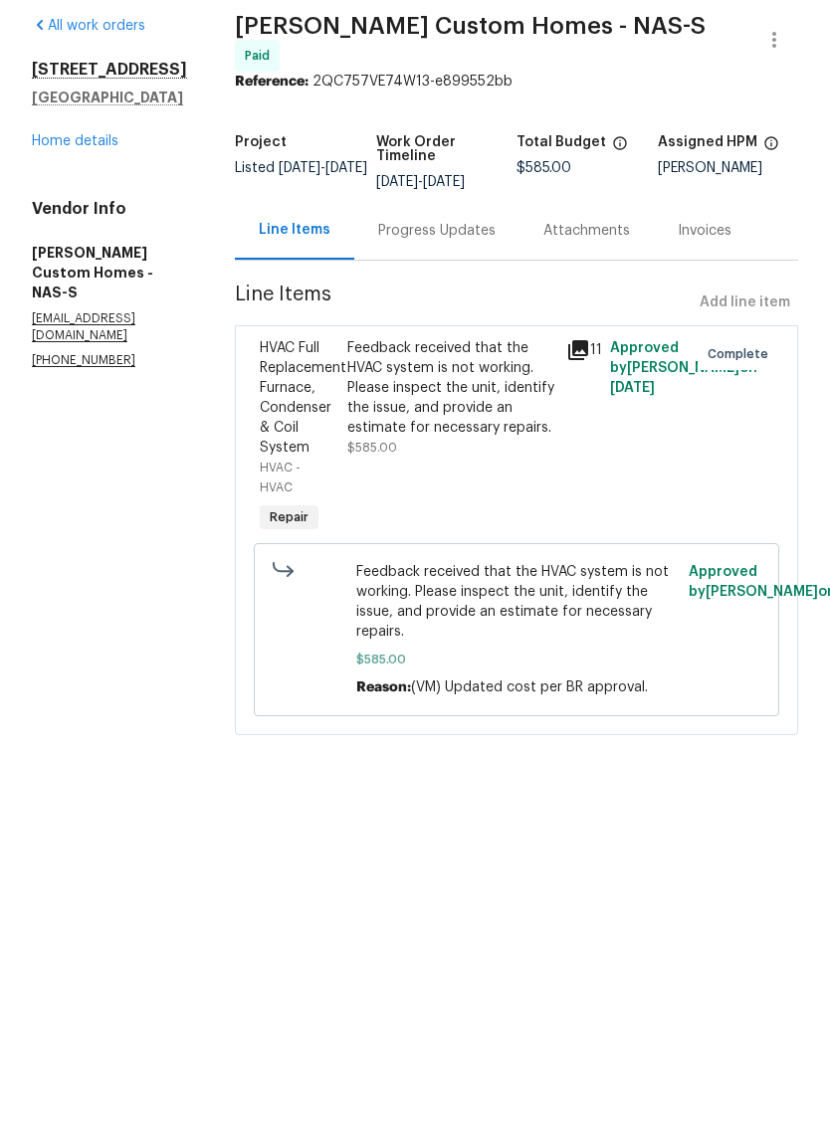
click at [490, 417] on div "Feedback received that the HVAC system is not working. Please inspect the unit,…" at bounding box center [450, 466] width 207 height 99
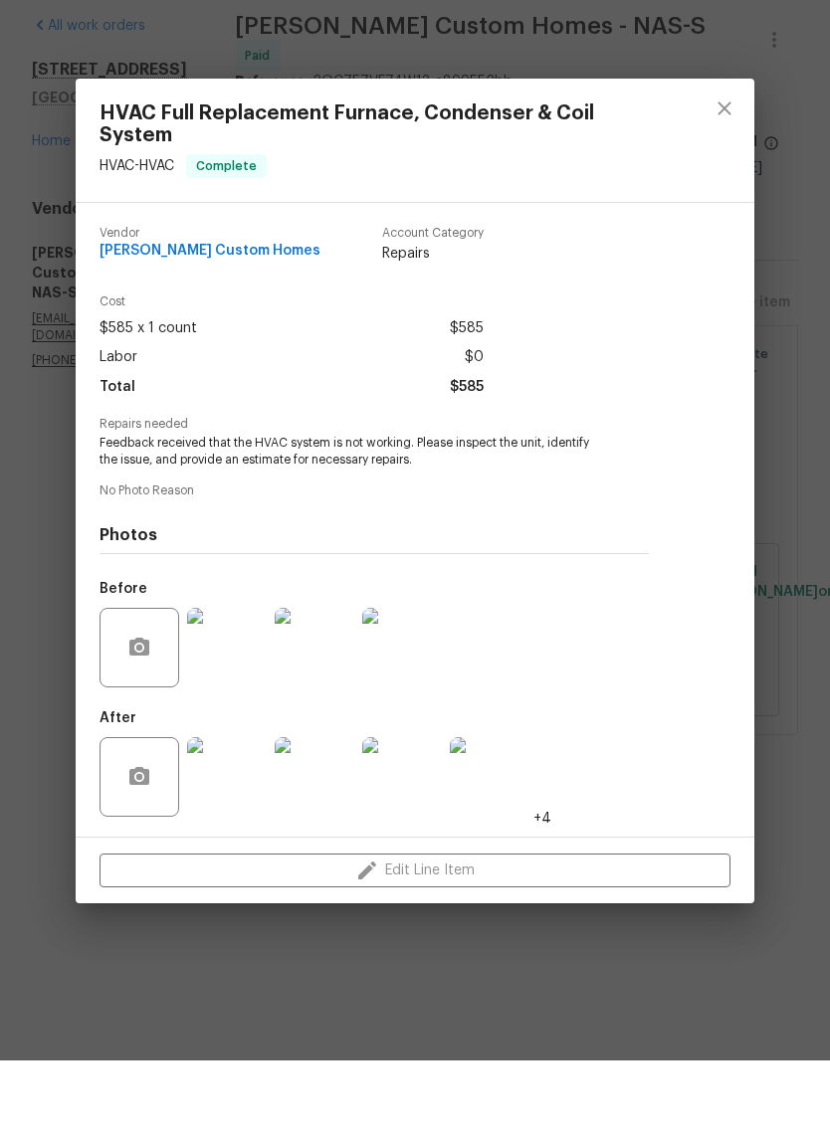
click at [252, 816] on img at bounding box center [227, 856] width 80 height 80
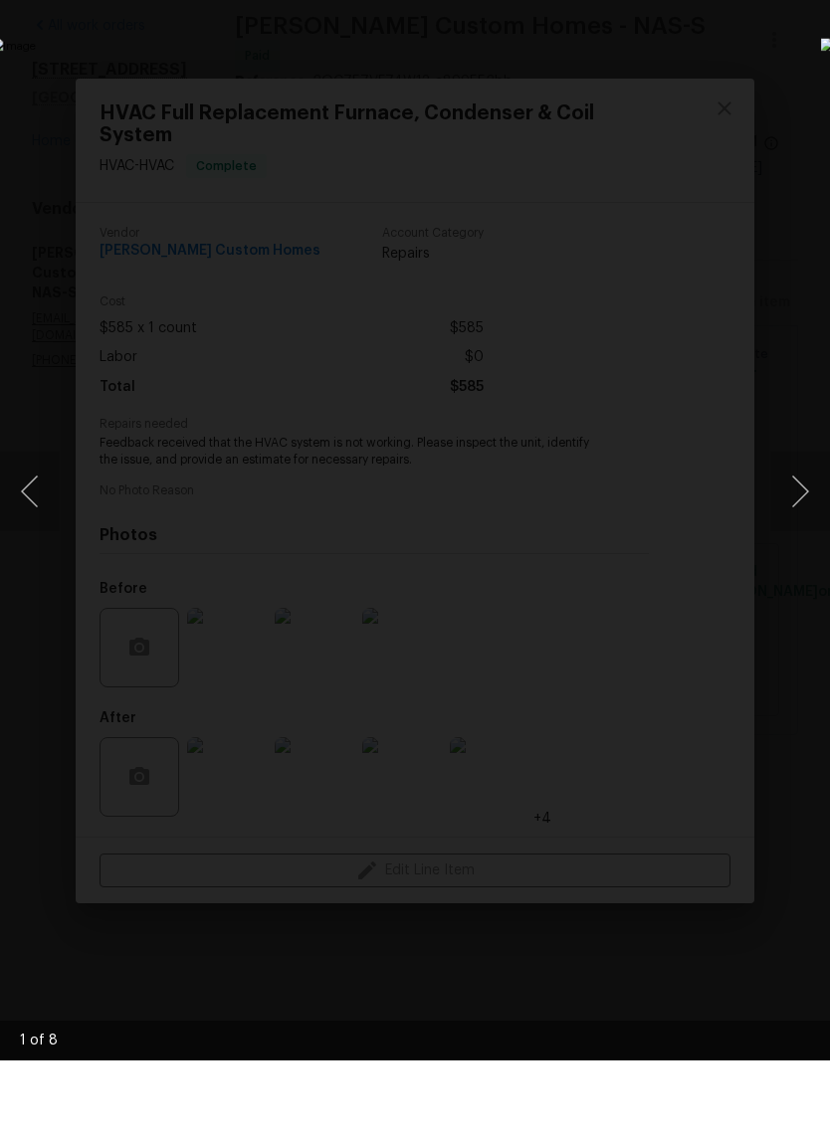
click at [799, 530] on button "Next image" at bounding box center [800, 570] width 60 height 80
click at [805, 530] on button "Next image" at bounding box center [800, 570] width 60 height 80
click at [804, 530] on button "Next image" at bounding box center [800, 570] width 60 height 80
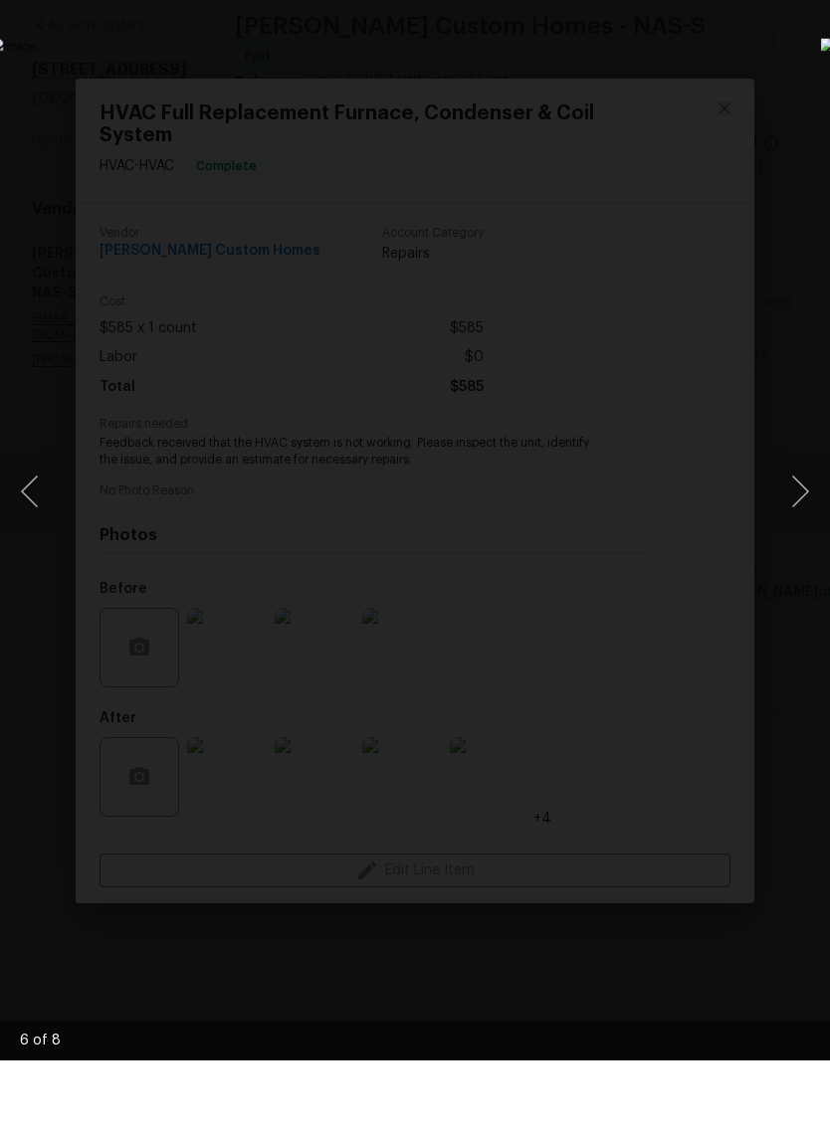
click at [790, 530] on button "Next image" at bounding box center [800, 570] width 60 height 80
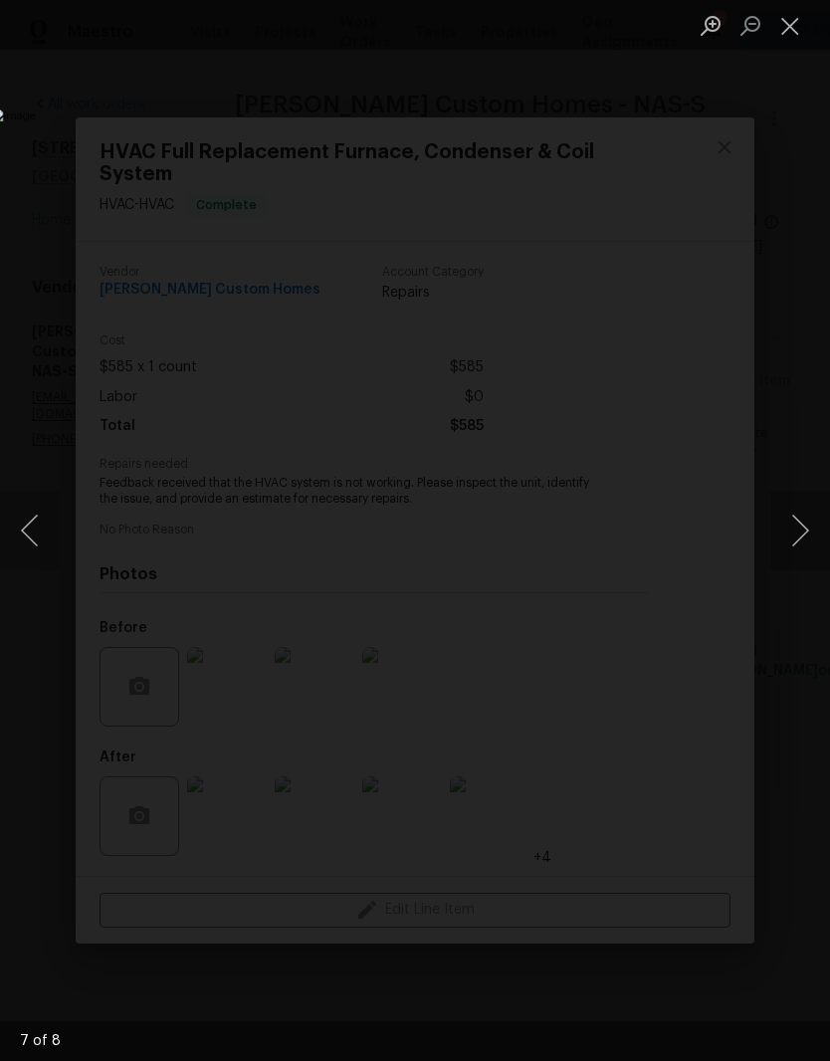
click at [793, 29] on button "Close lightbox" at bounding box center [790, 25] width 40 height 35
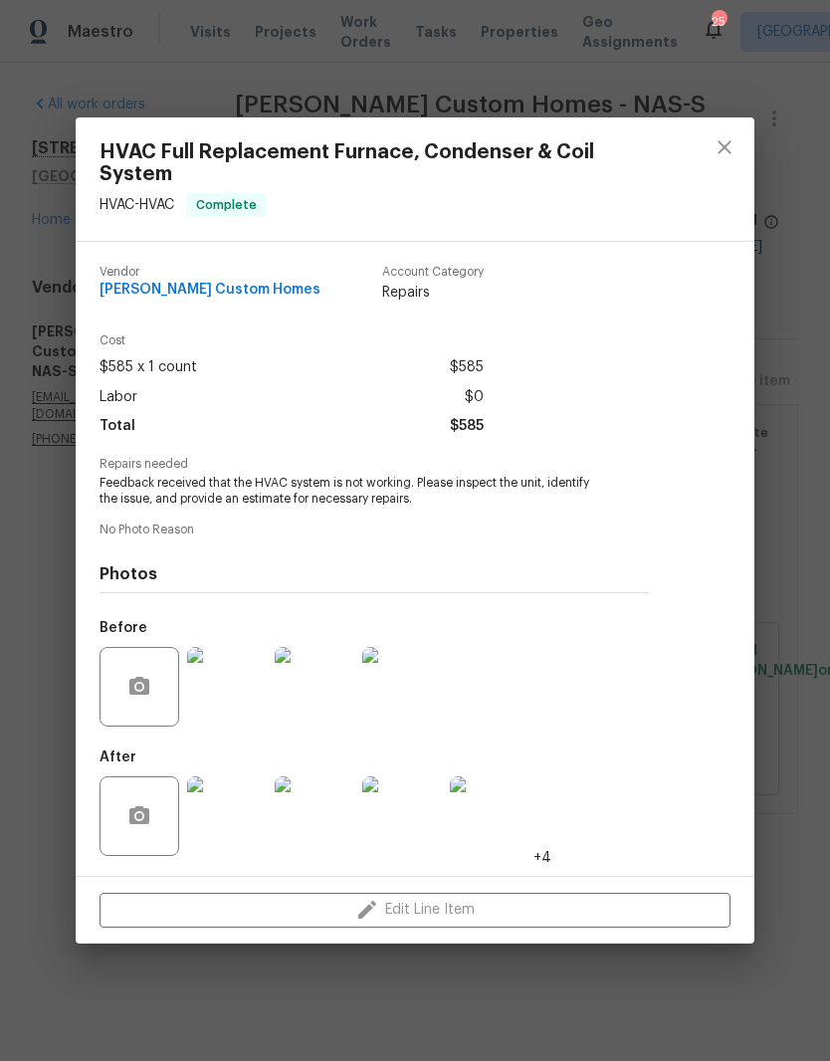
click at [242, 695] on img at bounding box center [227, 687] width 80 height 80
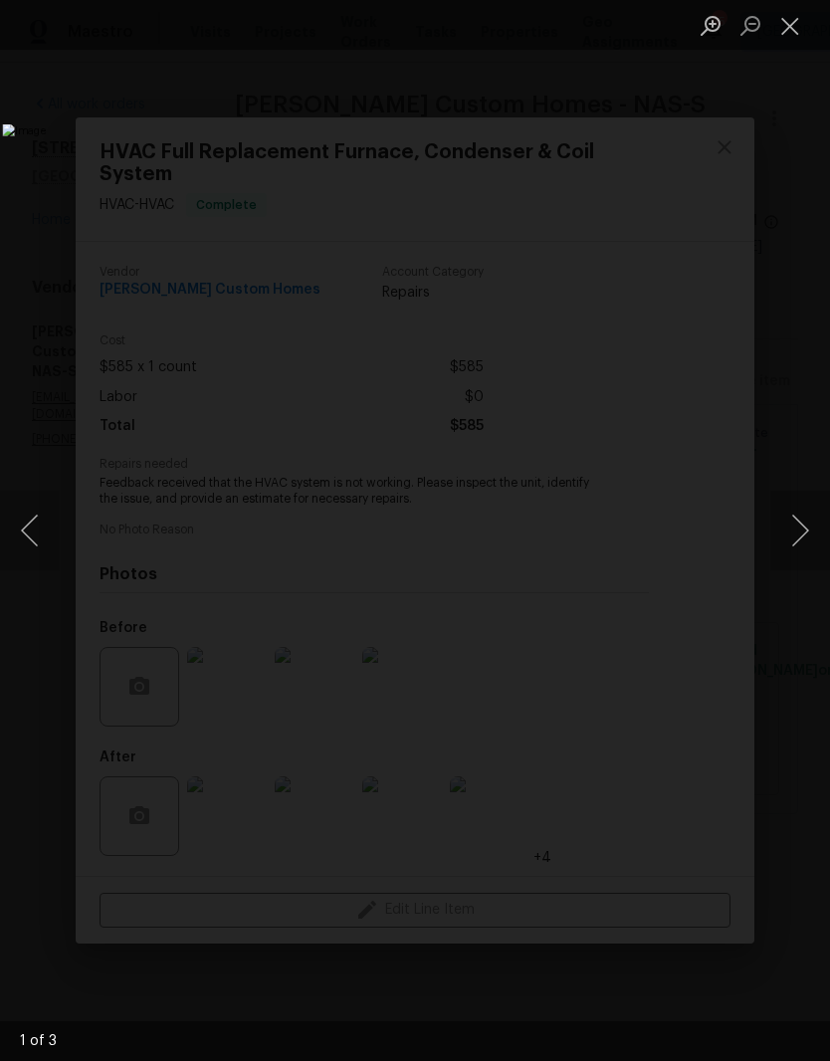
click at [796, 528] on button "Next image" at bounding box center [800, 531] width 60 height 80
click at [809, 528] on button "Next image" at bounding box center [800, 531] width 60 height 80
click at [800, 530] on button "Next image" at bounding box center [800, 531] width 60 height 80
click at [801, 535] on button "Next image" at bounding box center [800, 531] width 60 height 80
click at [798, 33] on button "Close lightbox" at bounding box center [790, 25] width 40 height 35
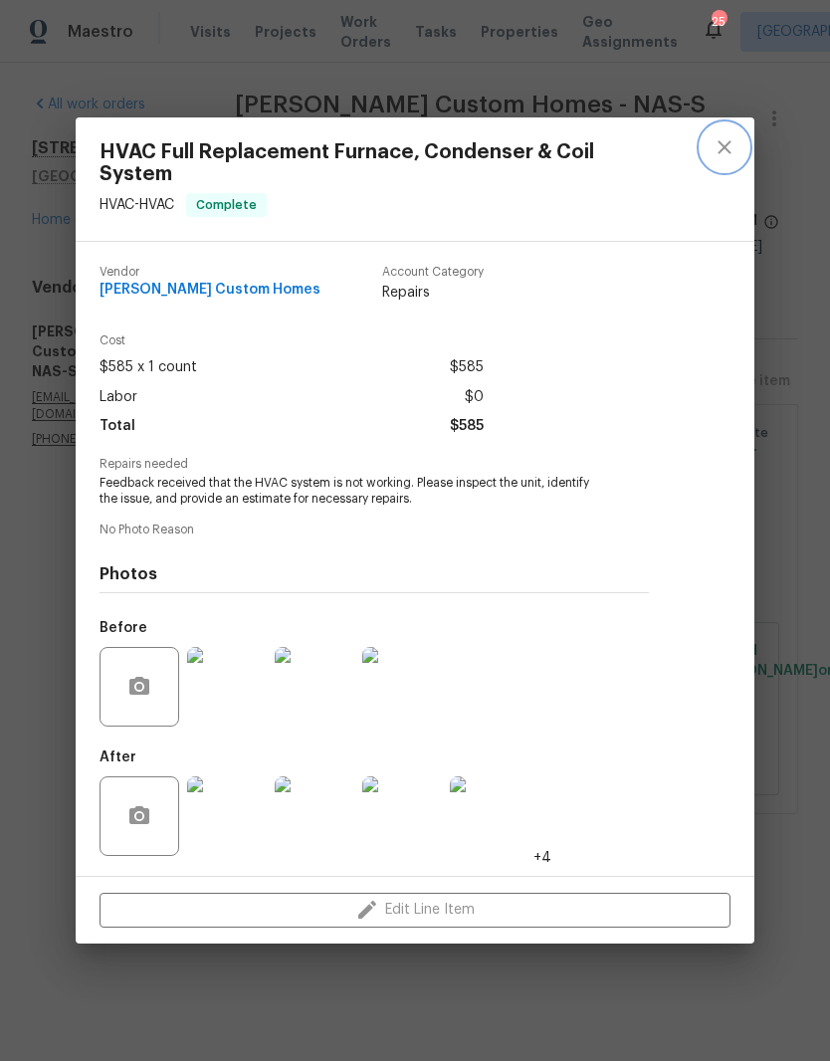
click at [724, 149] on icon "close" at bounding box center [723, 147] width 13 height 13
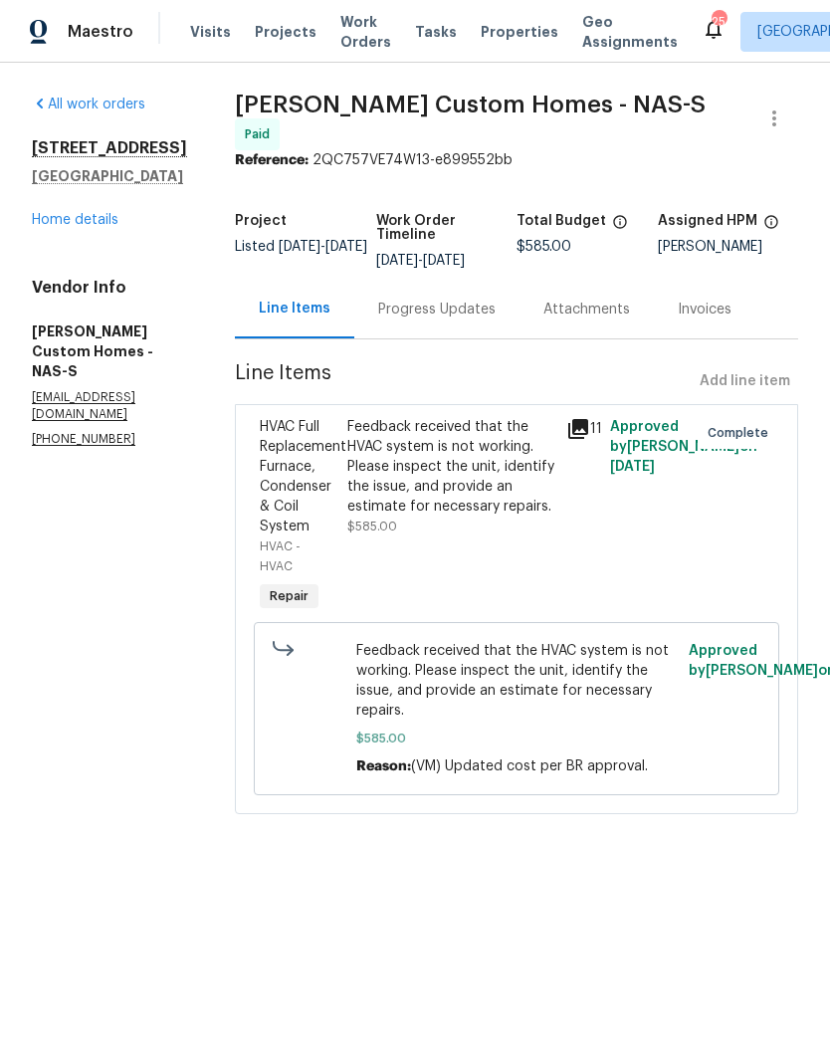
click at [103, 222] on link "Home details" at bounding box center [75, 220] width 87 height 14
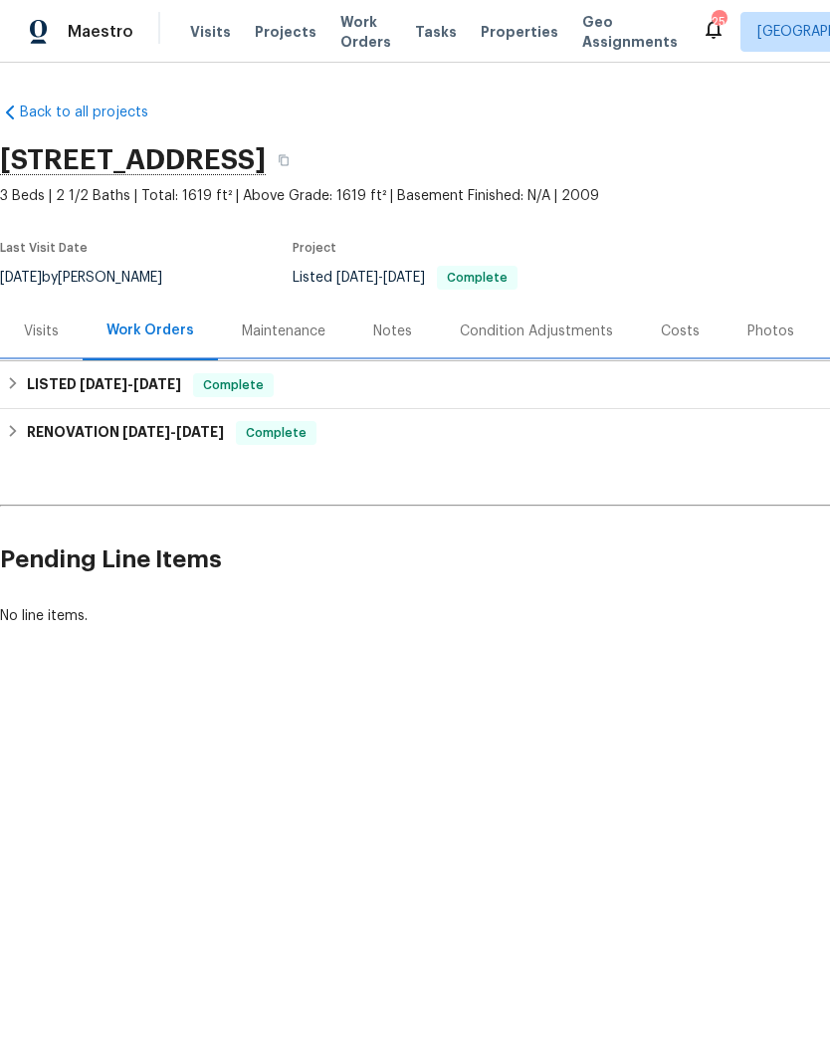
click at [169, 389] on span "[DATE]" at bounding box center [157, 384] width 48 height 14
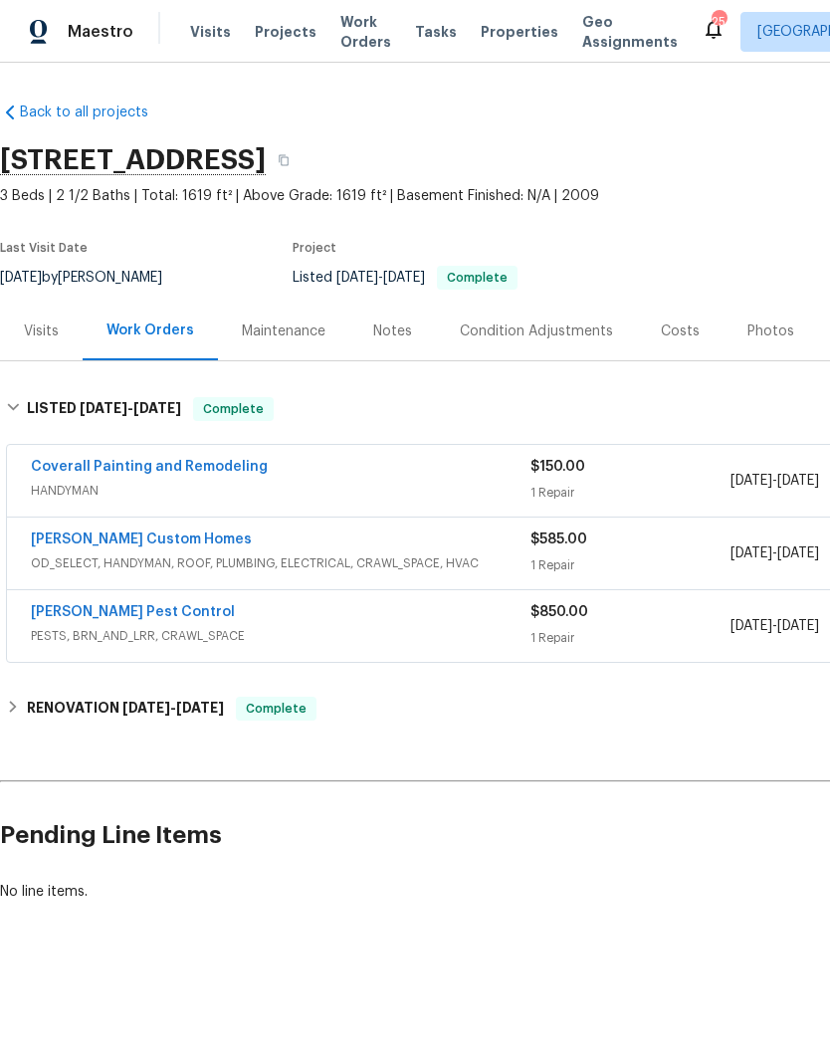
click at [207, 470] on link "Coverall Painting and Remodeling" at bounding box center [149, 467] width 237 height 14
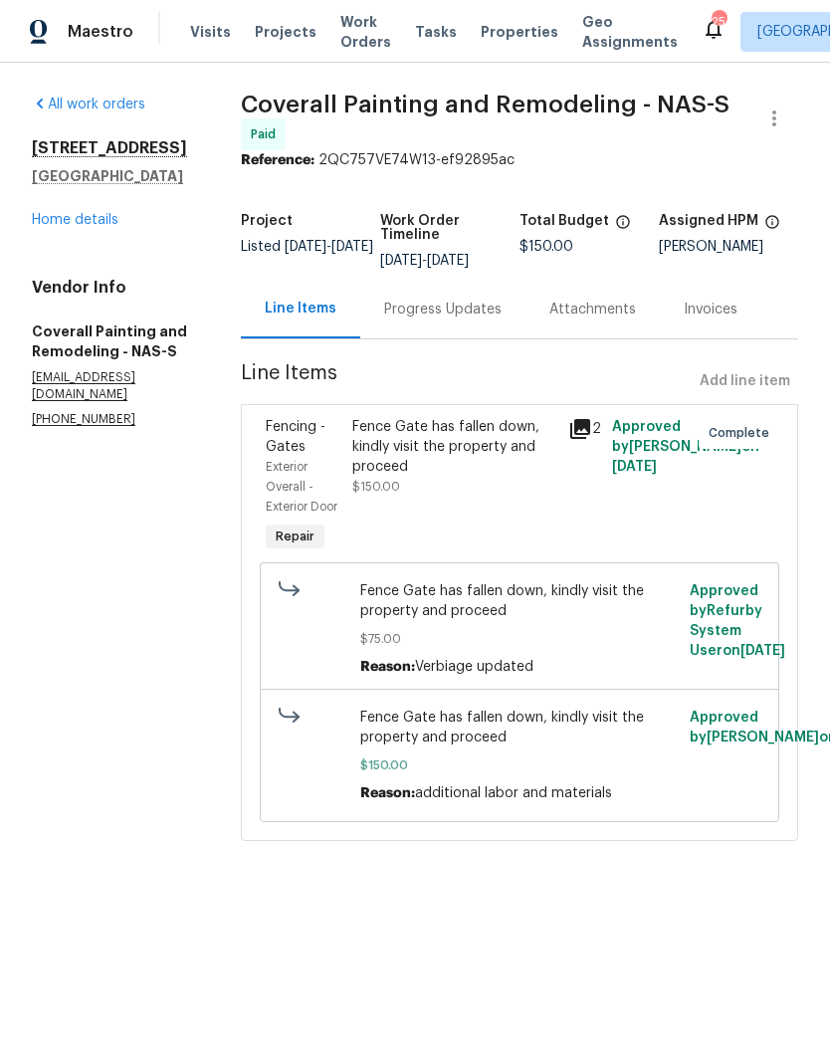
click at [505, 452] on div "Fence Gate has fallen down, kindly visit the property and proceed" at bounding box center [454, 447] width 205 height 60
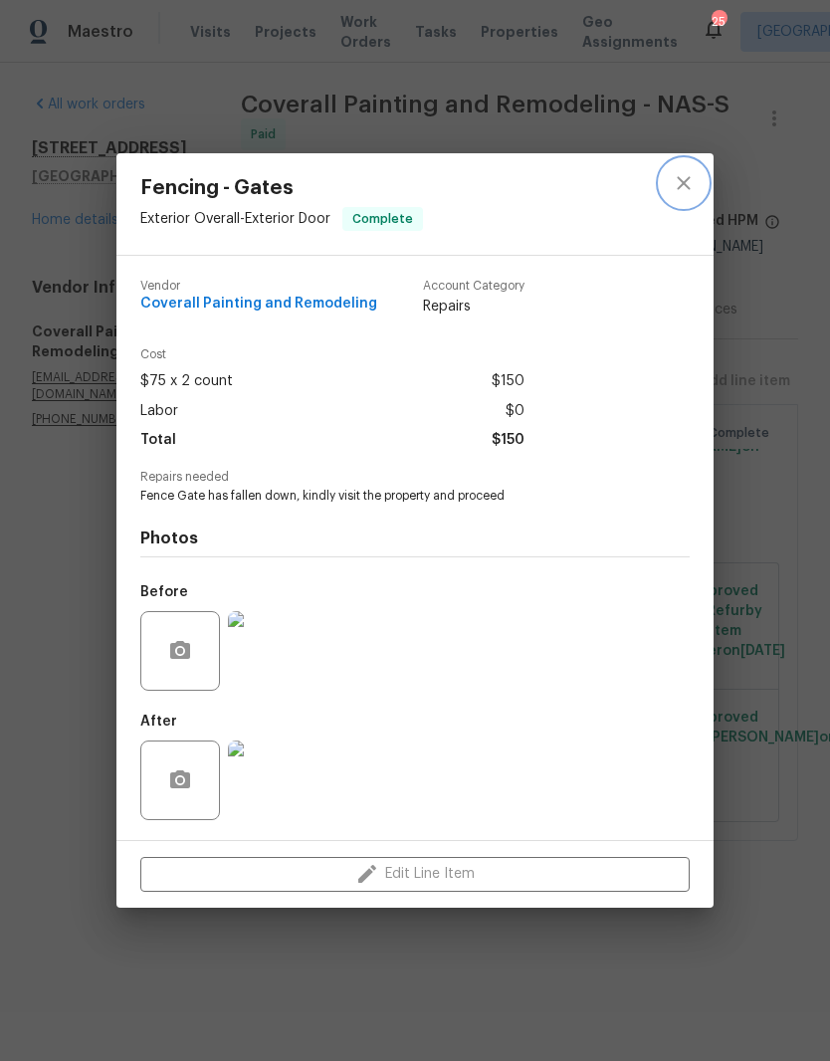
click at [684, 181] on icon "close" at bounding box center [683, 183] width 13 height 13
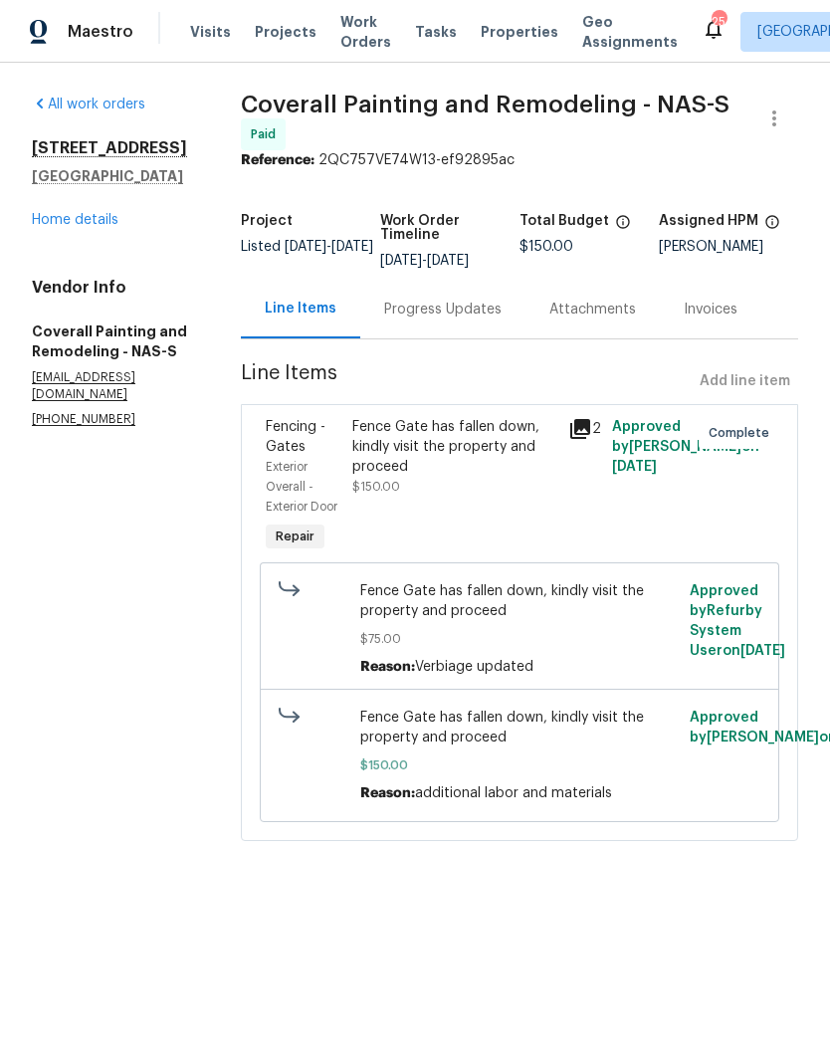
click at [104, 226] on link "Home details" at bounding box center [75, 220] width 87 height 14
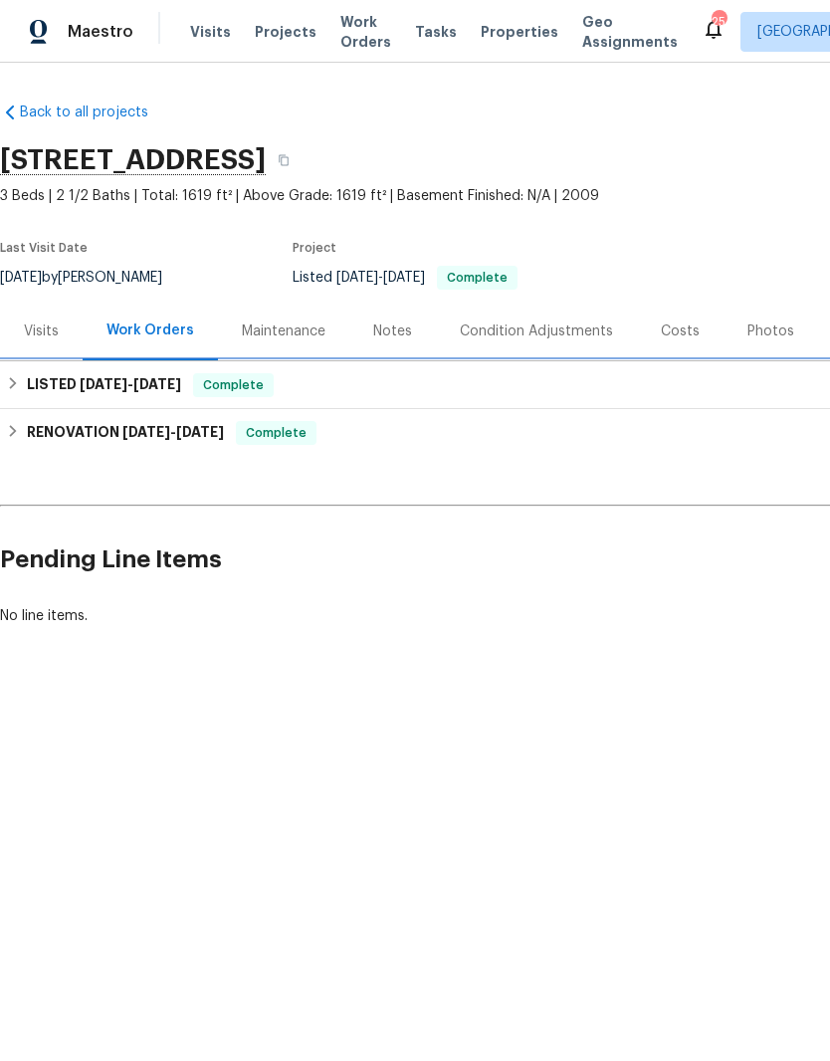
click at [207, 386] on span "Complete" at bounding box center [233, 385] width 77 height 20
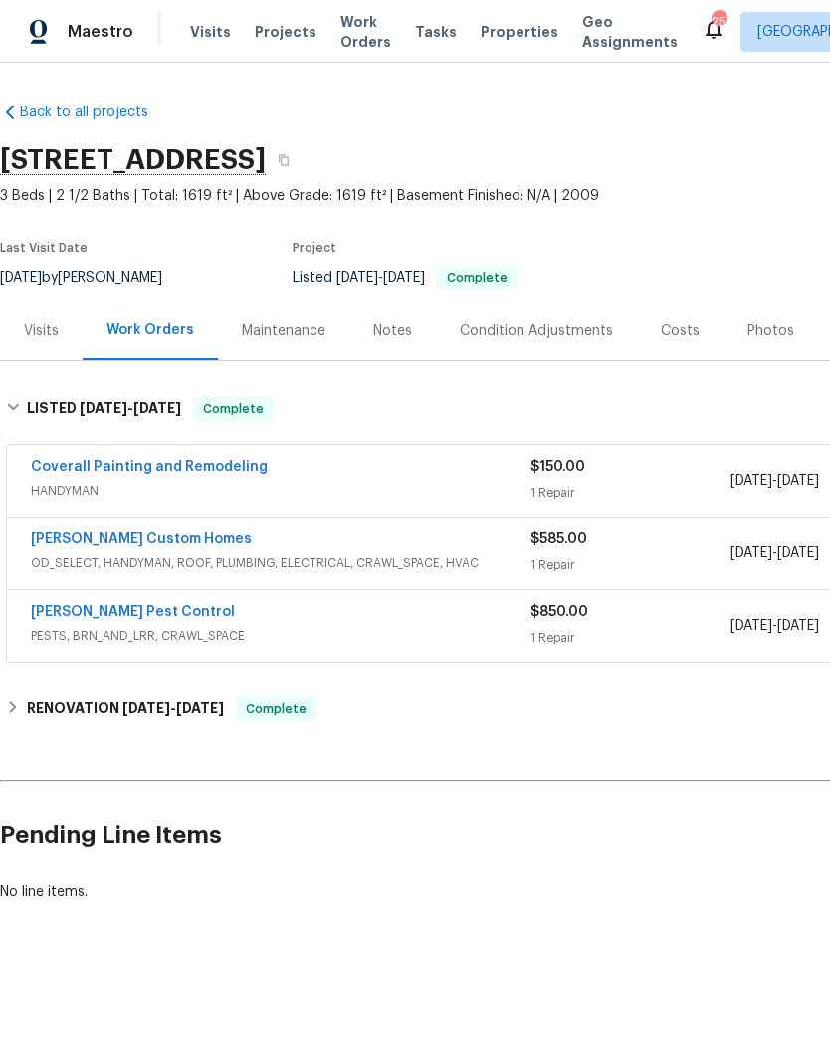
click at [154, 616] on link "[PERSON_NAME] Pest Control" at bounding box center [133, 612] width 204 height 14
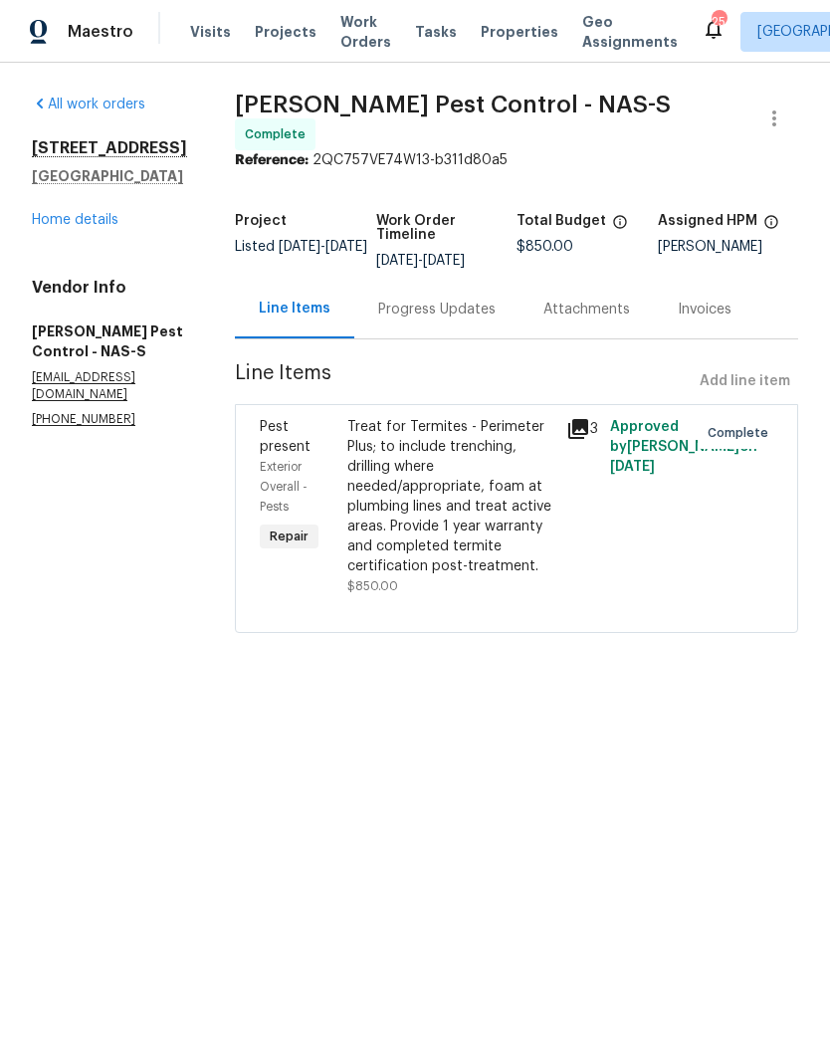
click at [105, 226] on link "Home details" at bounding box center [75, 220] width 87 height 14
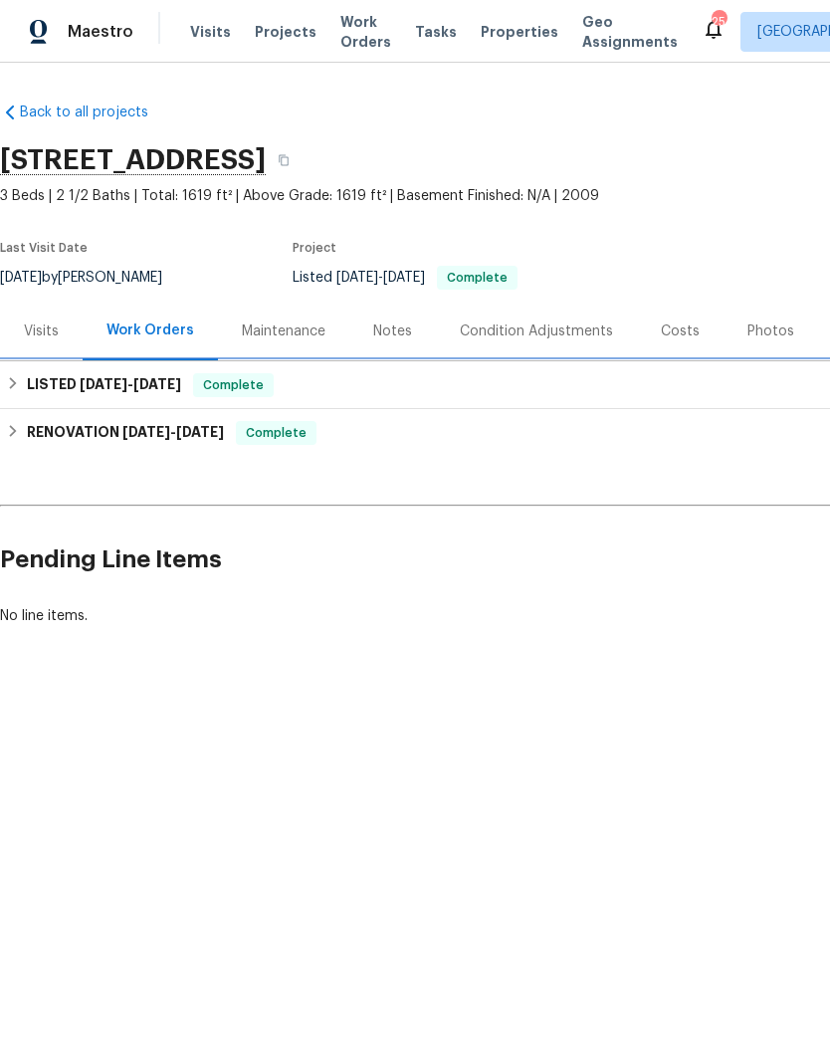
click at [106, 379] on span "[DATE]" at bounding box center [104, 384] width 48 height 14
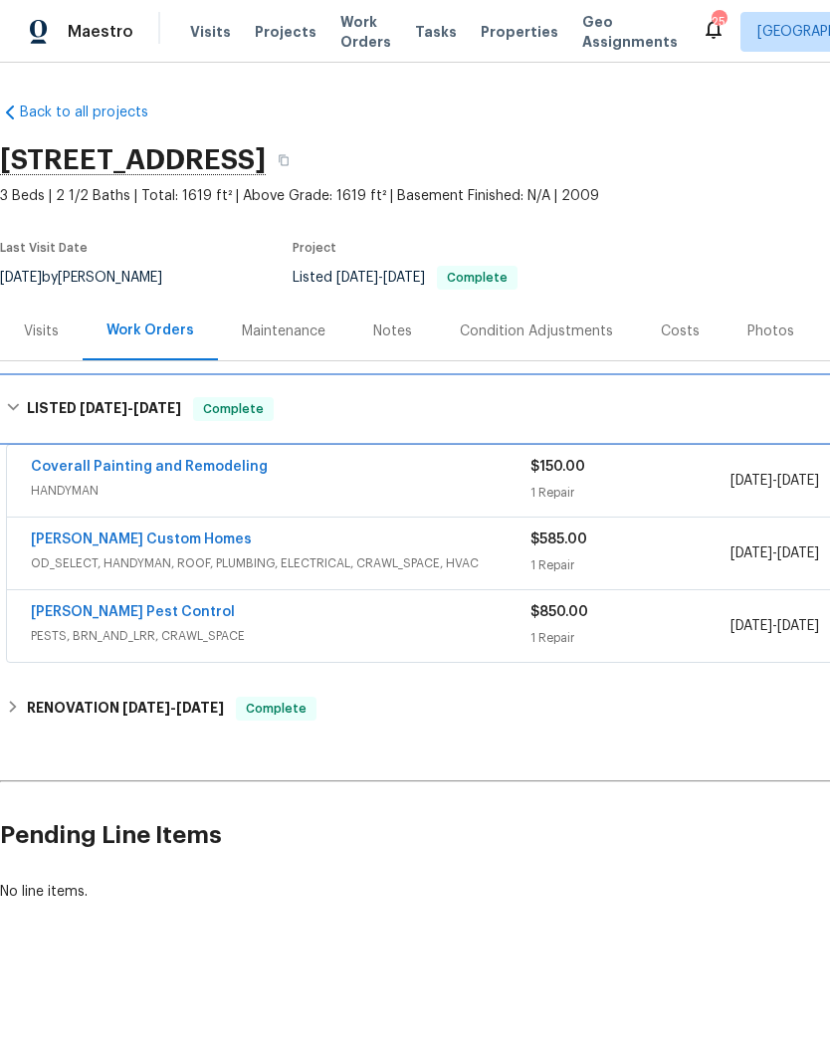
click at [106, 379] on div "LISTED [DATE] - [DATE] Complete" at bounding box center [562, 409] width 1124 height 64
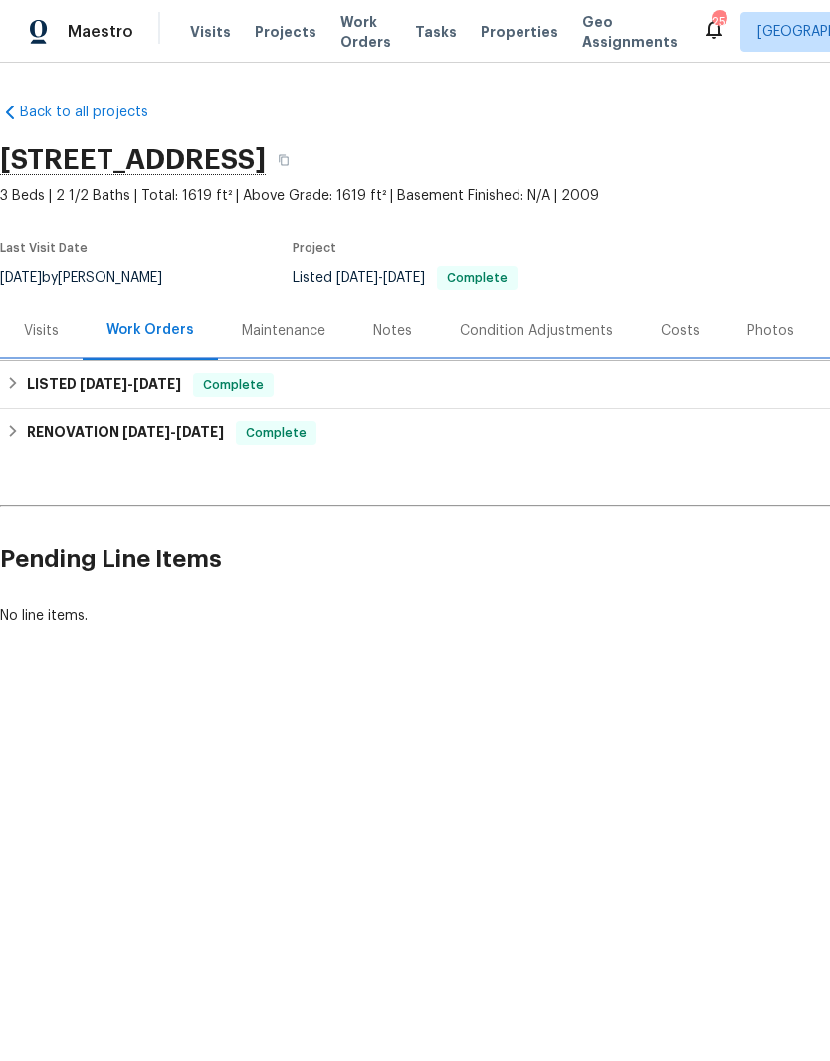
click at [125, 374] on h6 "LISTED [DATE] - [DATE]" at bounding box center [104, 385] width 154 height 24
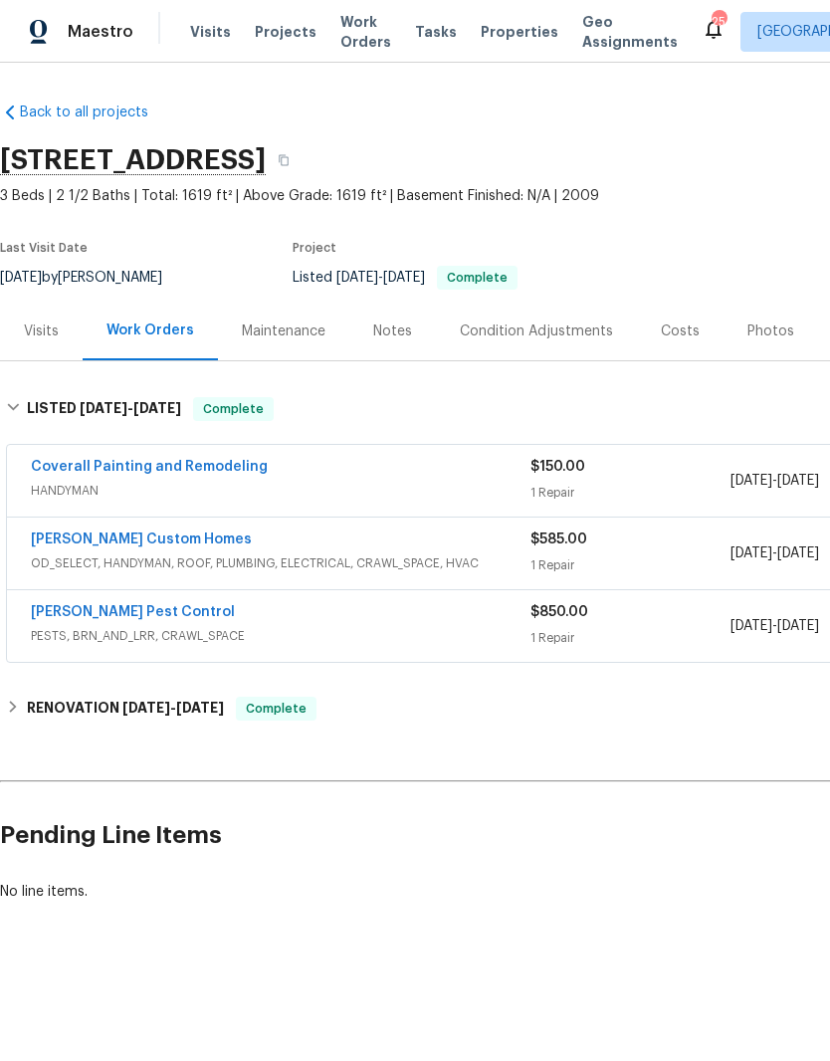
click at [166, 545] on link "[PERSON_NAME] Custom Homes" at bounding box center [141, 539] width 221 height 14
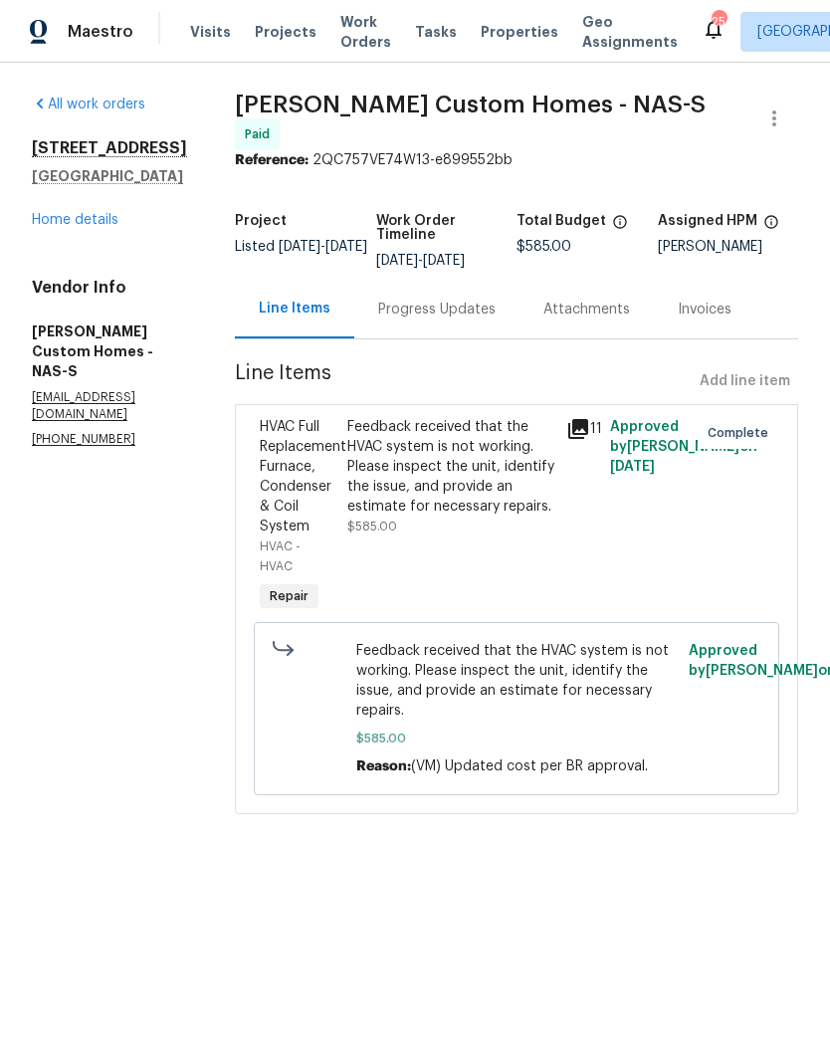
click at [466, 441] on div "Feedback received that the HVAC system is not working. Please inspect the unit,…" at bounding box center [450, 466] width 207 height 99
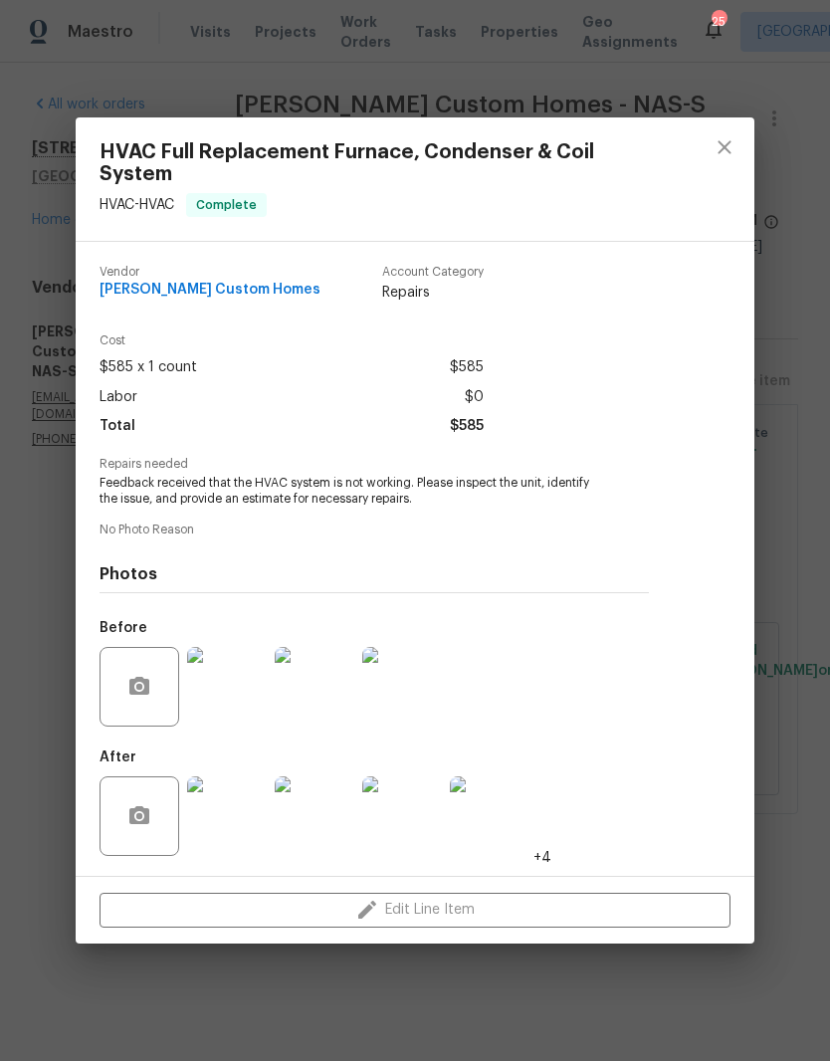
click at [240, 817] on img at bounding box center [227, 816] width 80 height 80
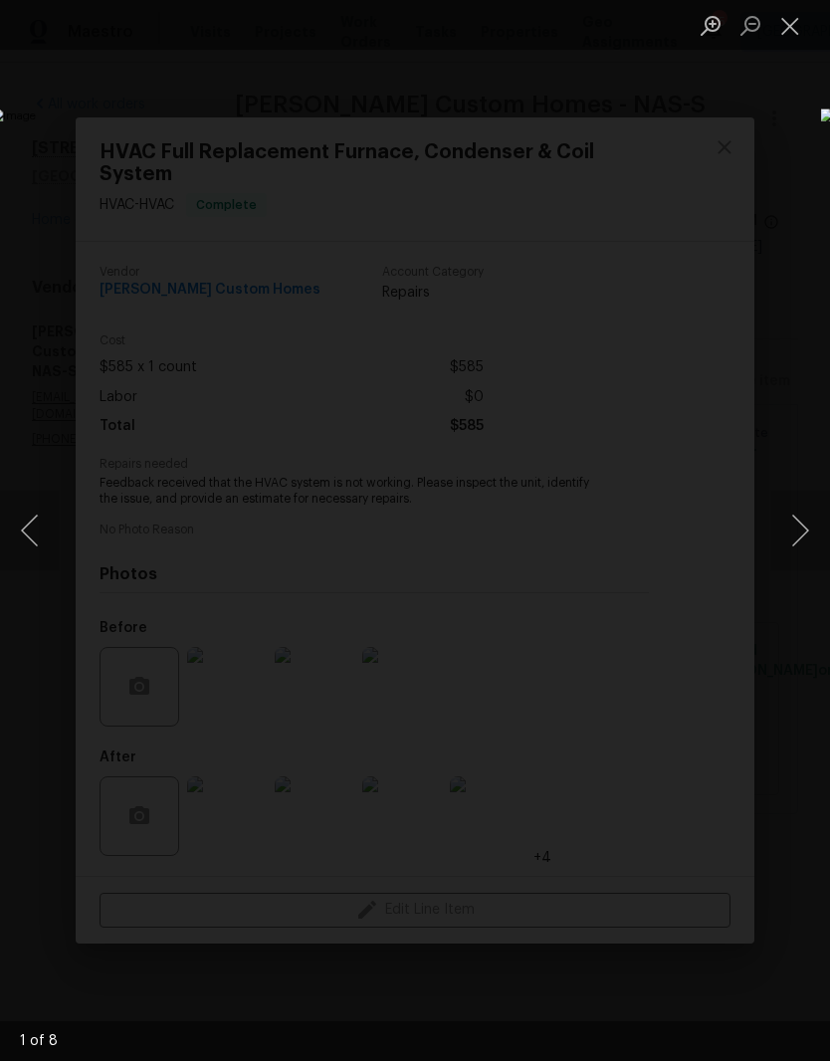
click at [801, 540] on button "Next image" at bounding box center [800, 531] width 60 height 80
click at [46, 534] on button "Previous image" at bounding box center [30, 531] width 60 height 80
click at [801, 533] on button "Next image" at bounding box center [800, 531] width 60 height 80
click at [799, 541] on button "Next image" at bounding box center [800, 531] width 60 height 80
click at [800, 539] on button "Next image" at bounding box center [800, 531] width 60 height 80
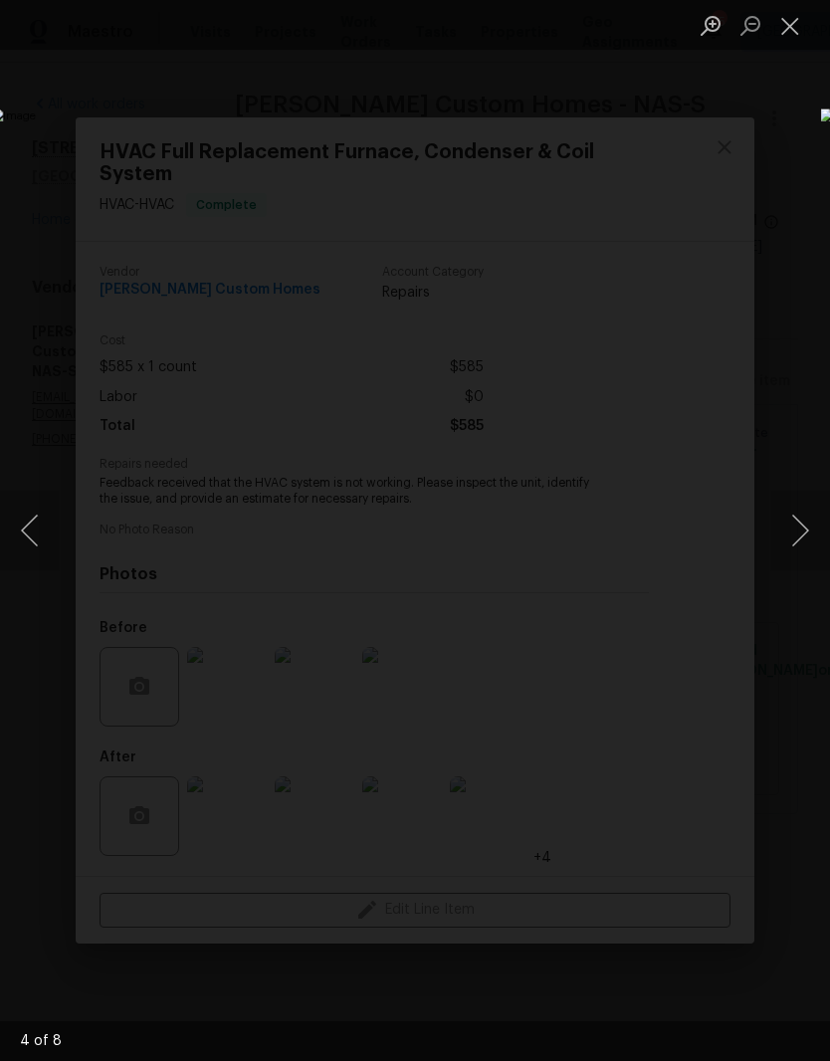
click at [803, 532] on button "Next image" at bounding box center [800, 531] width 60 height 80
click at [797, 31] on button "Close lightbox" at bounding box center [790, 25] width 40 height 35
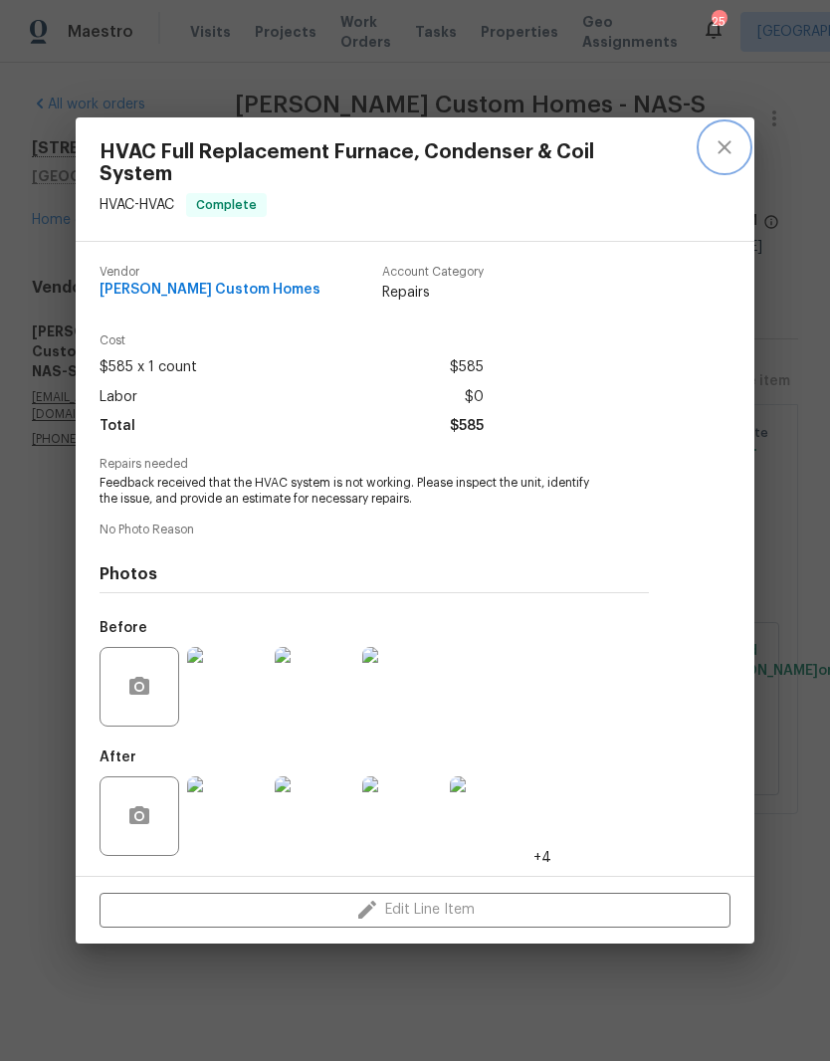
click at [717, 163] on button "close" at bounding box center [724, 147] width 48 height 48
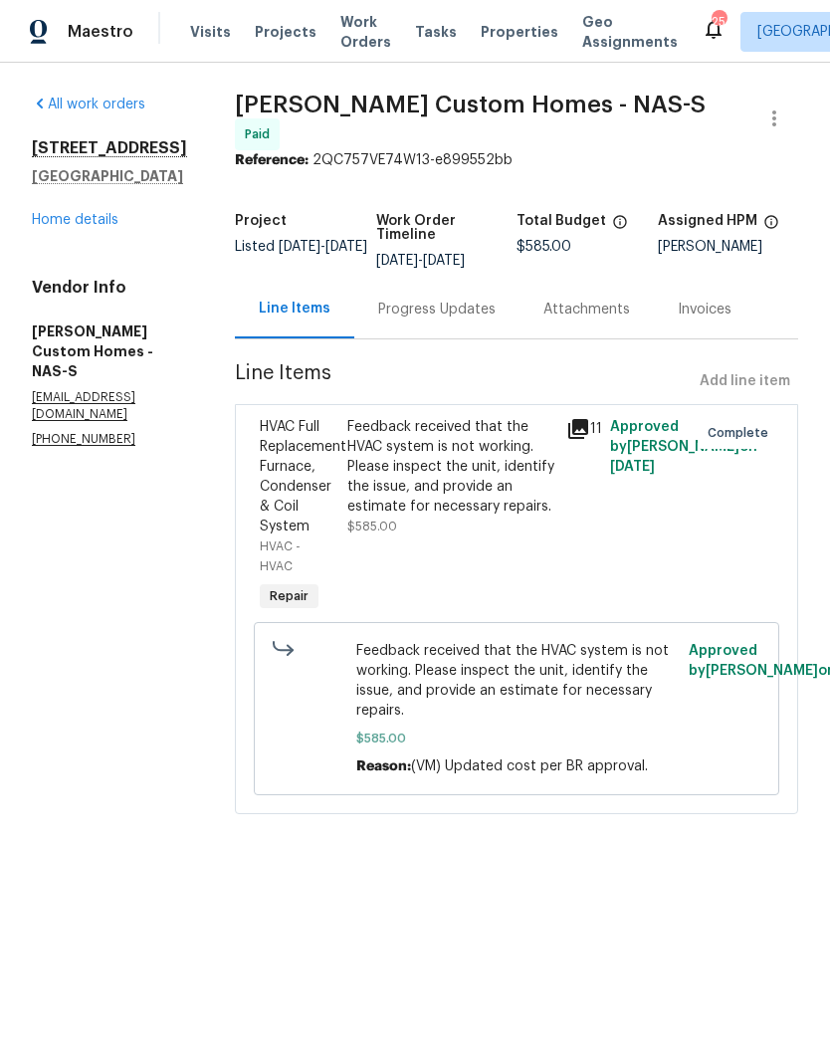
click at [108, 224] on link "Home details" at bounding box center [75, 220] width 87 height 14
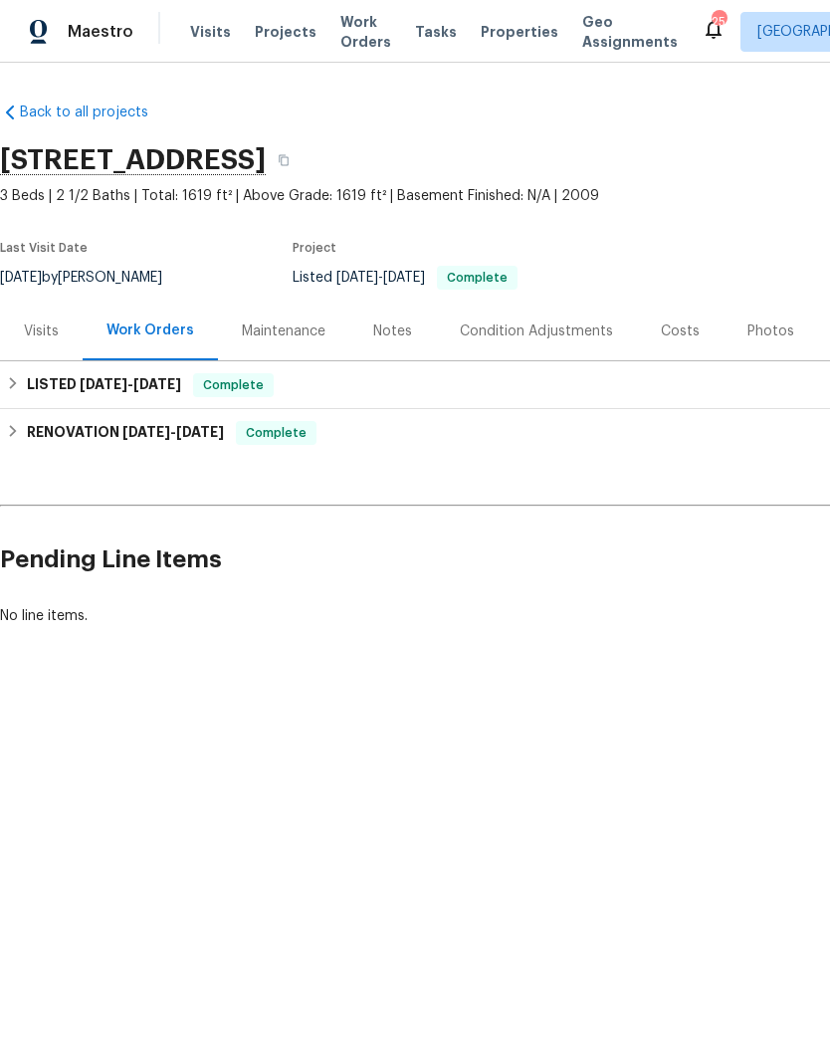
click at [684, 328] on div "Costs" at bounding box center [680, 331] width 39 height 20
